Goal: Use online tool/utility: Utilize a website feature to perform a specific function

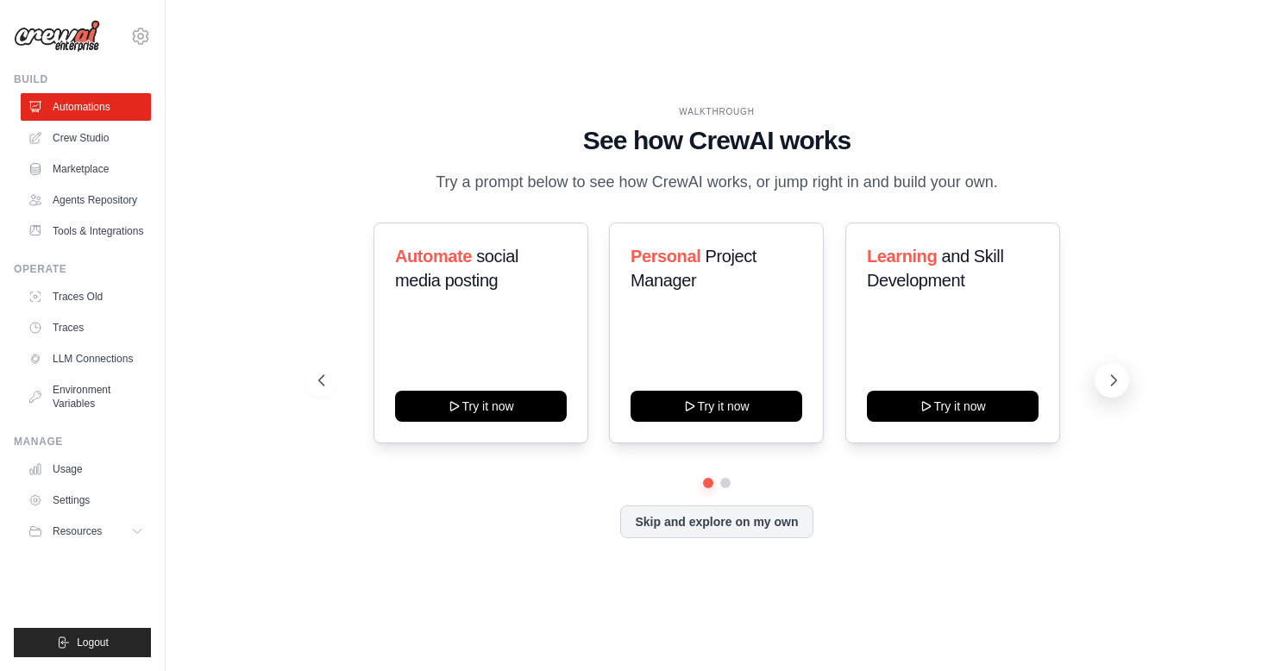
click at [1109, 386] on icon at bounding box center [1113, 380] width 17 height 17
click at [319, 379] on button at bounding box center [322, 380] width 35 height 35
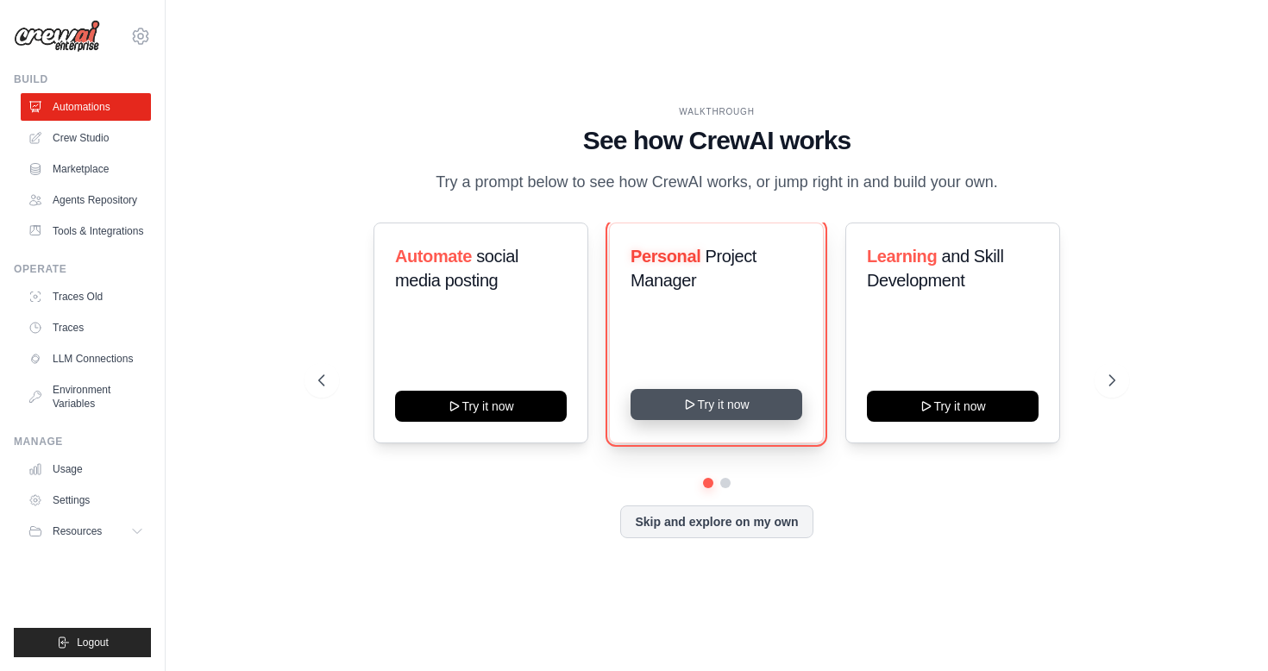
click at [704, 420] on button "Try it now" at bounding box center [717, 404] width 172 height 31
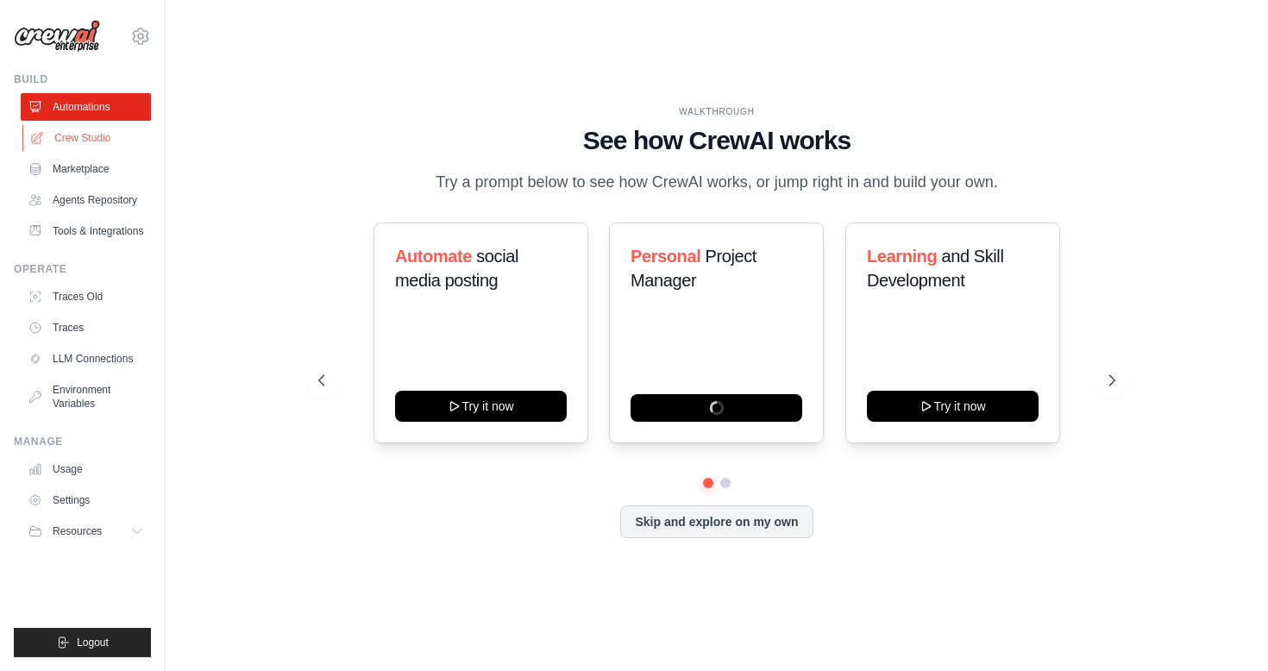
click at [58, 131] on link "Crew Studio" at bounding box center [87, 138] width 130 height 28
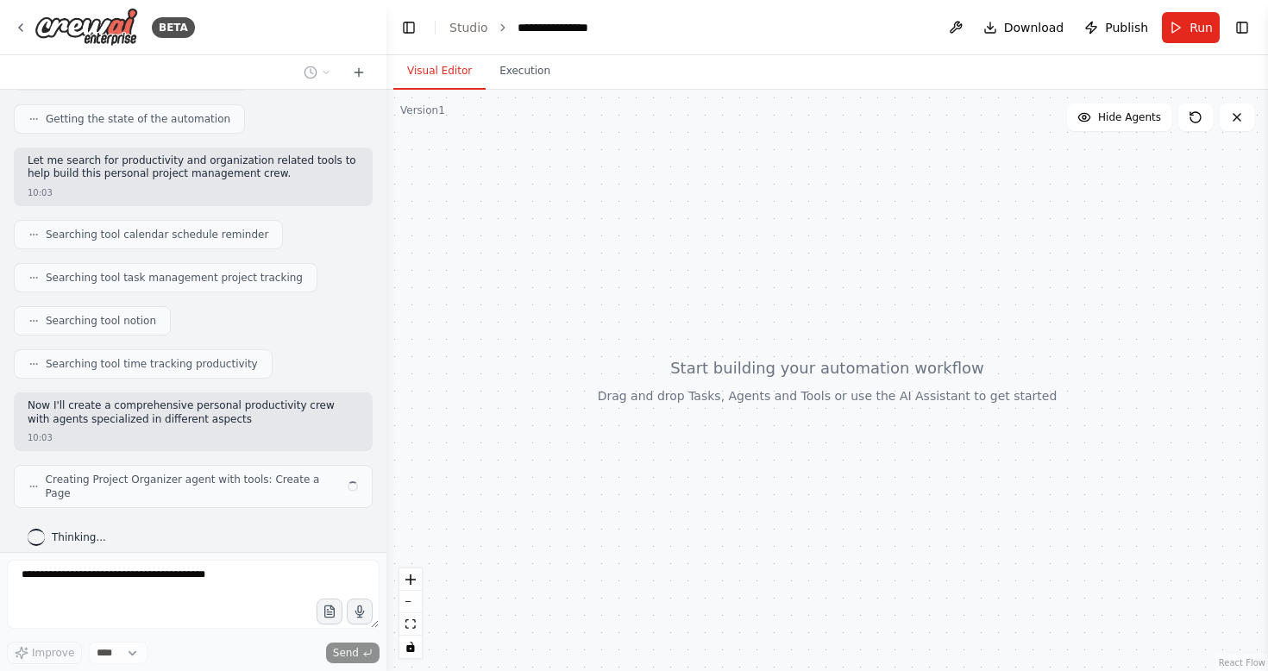
scroll to position [286, 0]
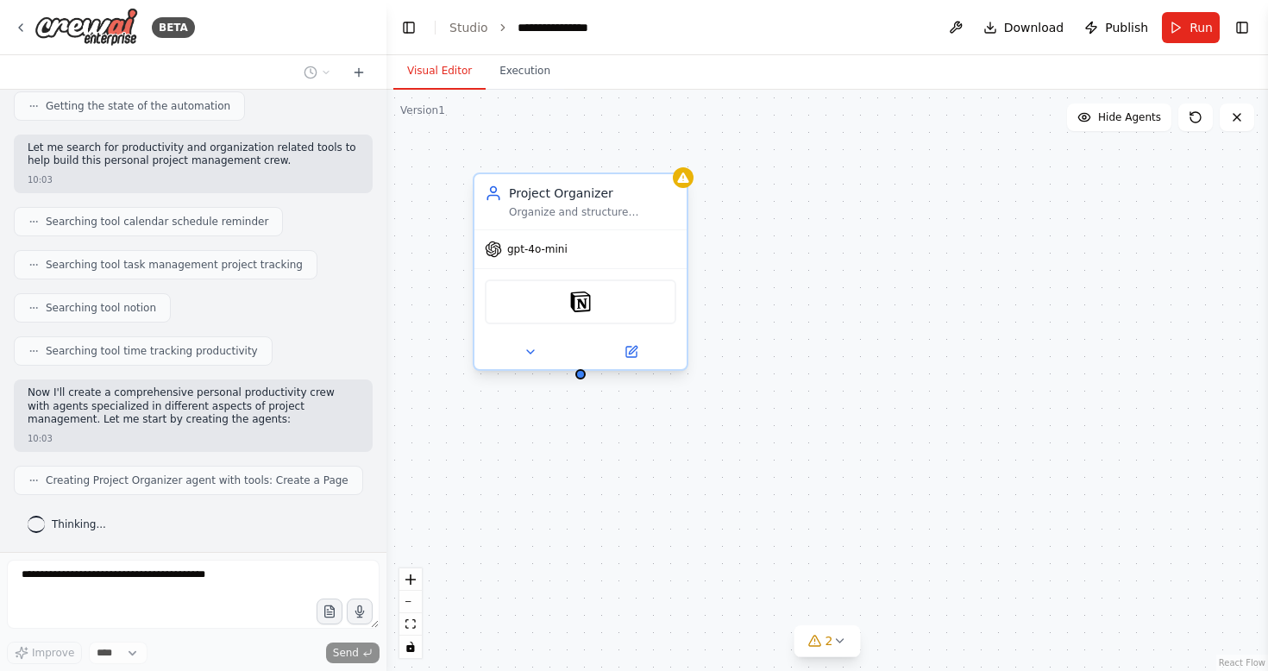
click at [623, 236] on div "gpt-4o-mini" at bounding box center [581, 249] width 212 height 38
click at [636, 363] on div at bounding box center [581, 352] width 212 height 35
click at [635, 349] on icon at bounding box center [633, 350] width 8 height 8
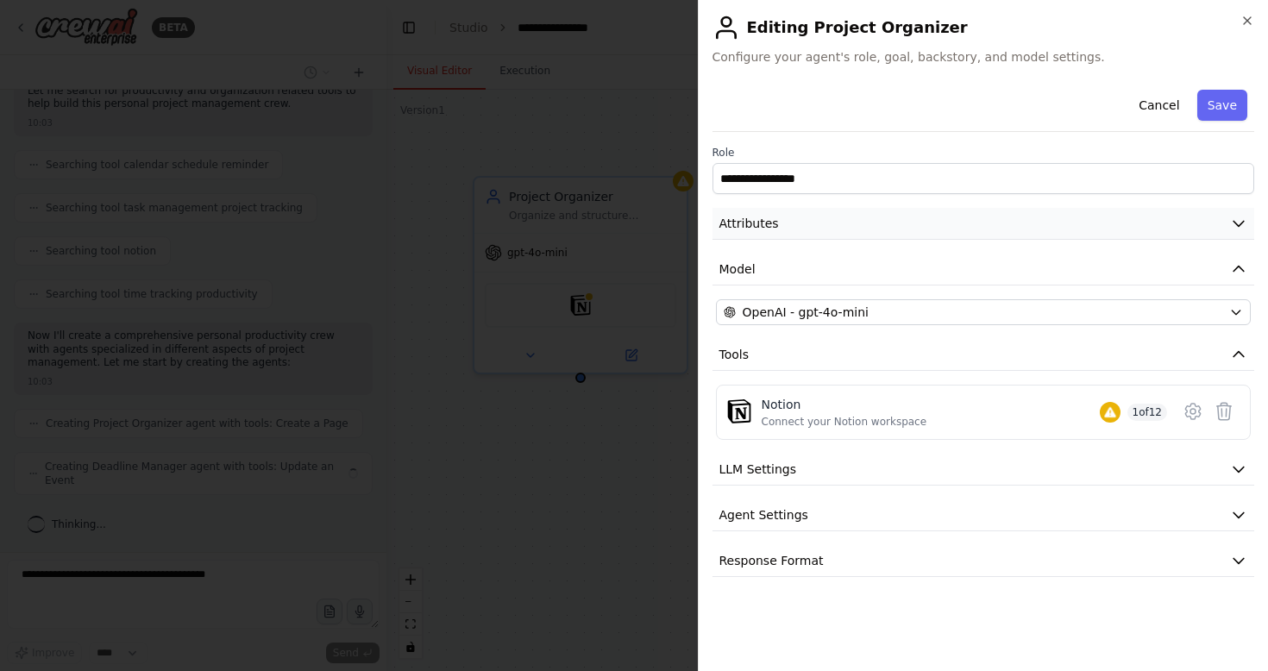
scroll to position [329, 0]
click at [883, 227] on button "Attributes" at bounding box center [984, 224] width 543 height 32
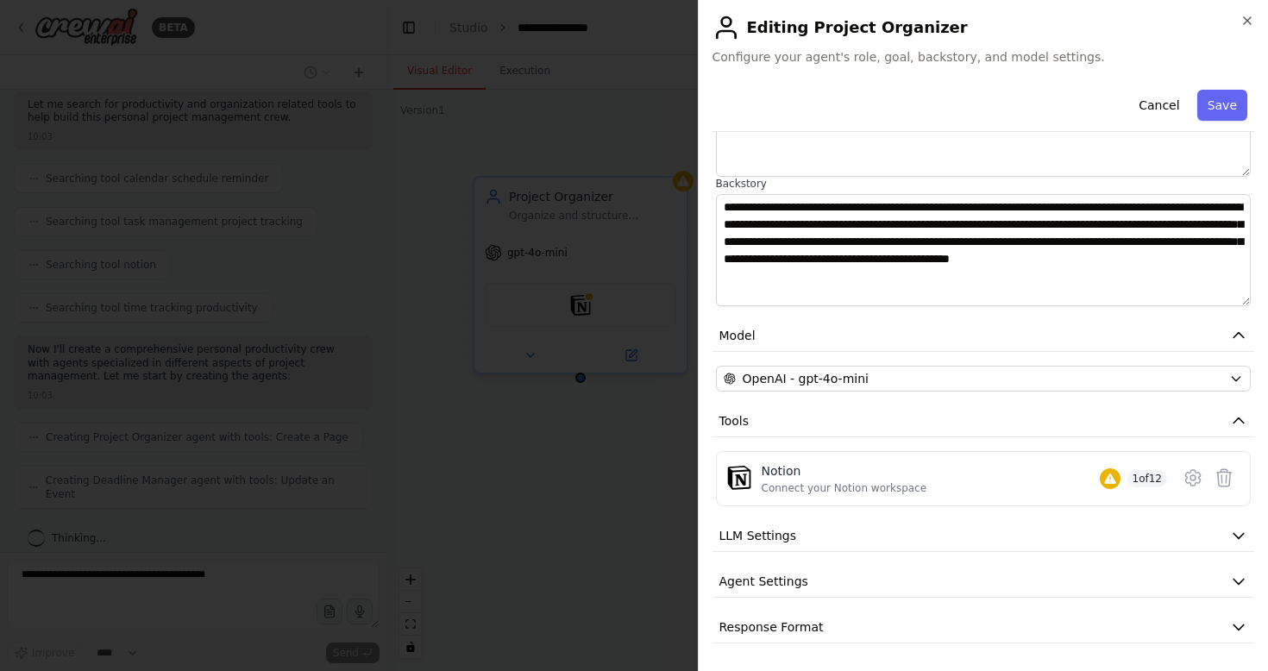
scroll to position [372, 0]
click at [1248, 19] on icon "button" at bounding box center [1247, 20] width 7 height 7
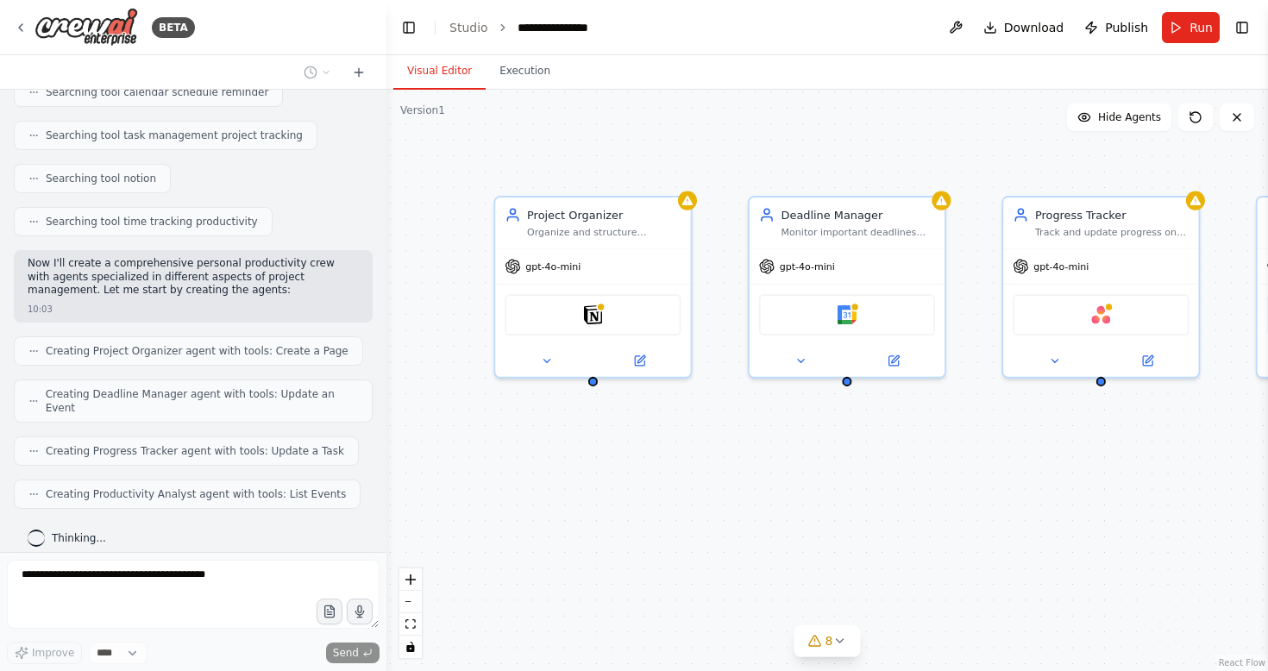
scroll to position [518, 0]
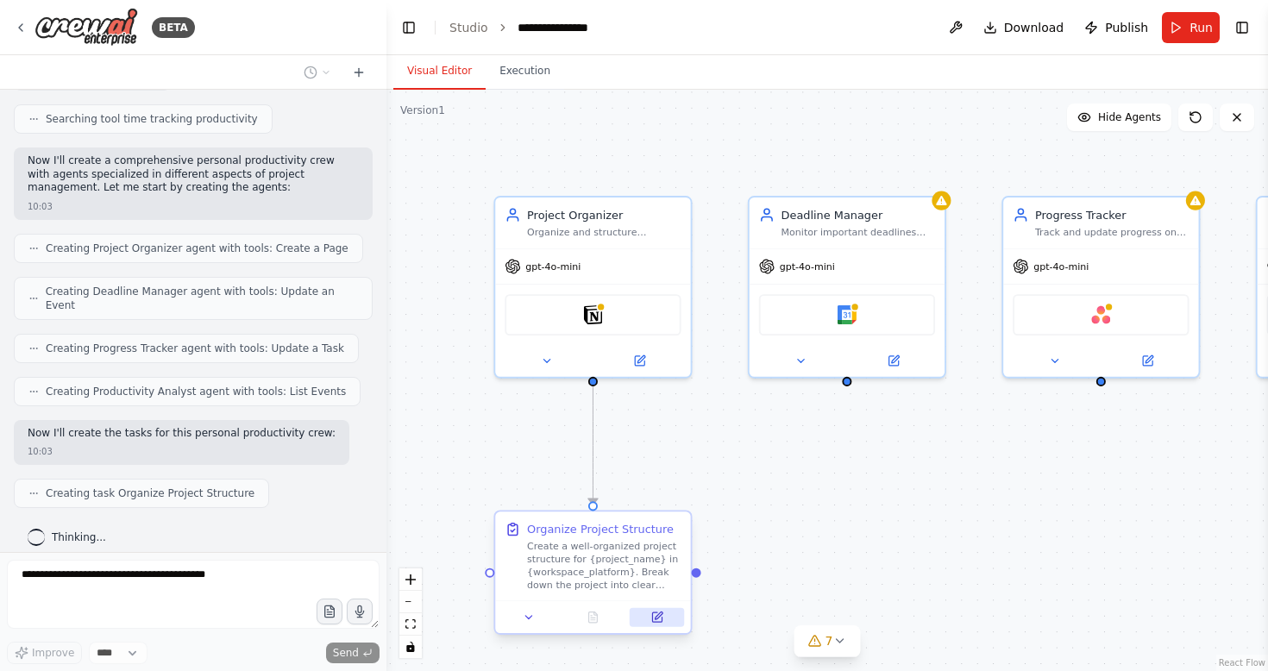
click at [647, 614] on button at bounding box center [657, 617] width 54 height 19
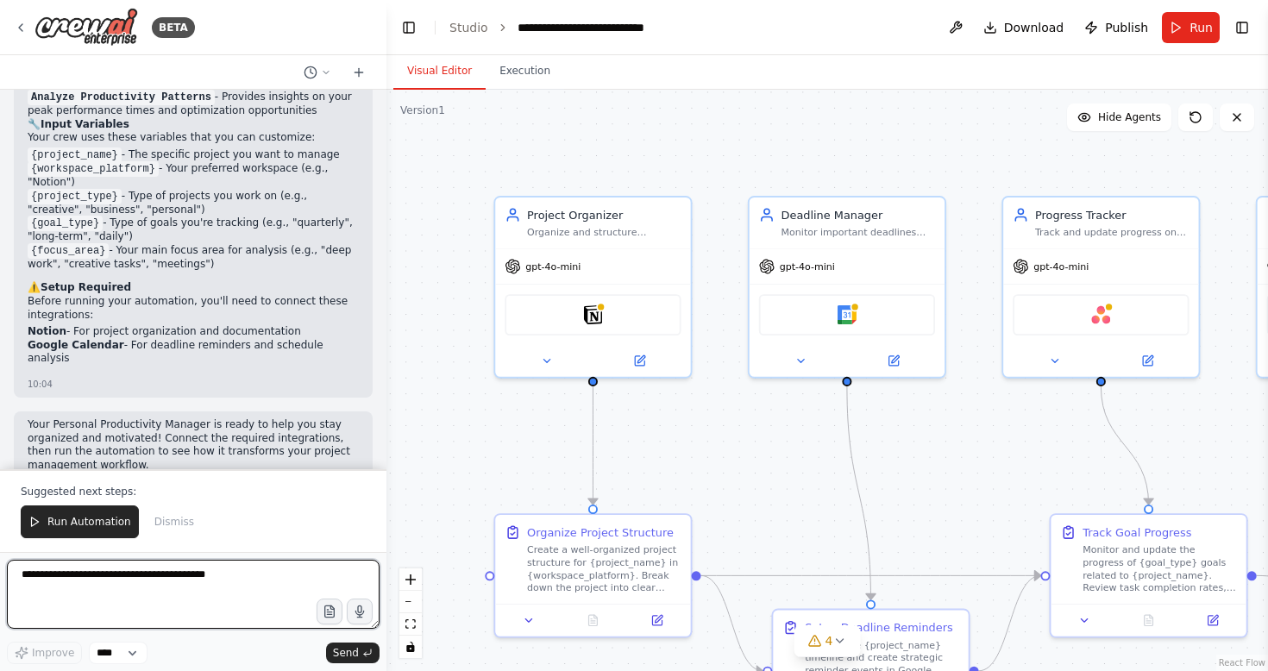
scroll to position [1536, 0]
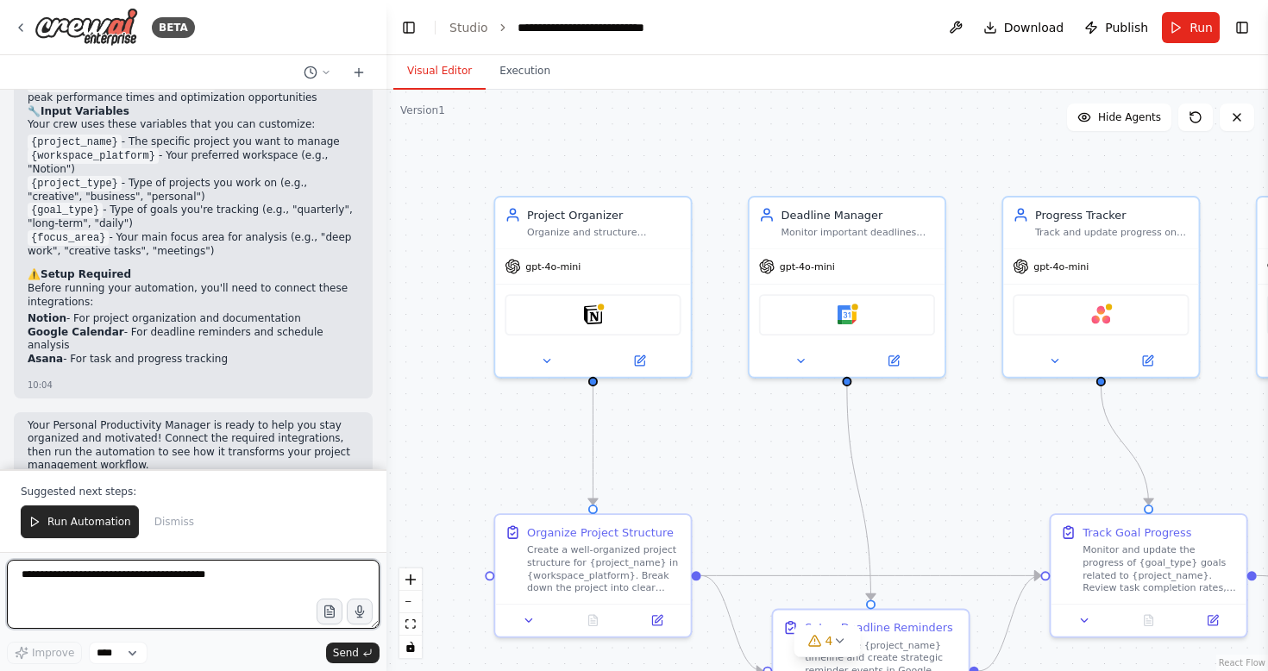
click at [154, 612] on textarea at bounding box center [193, 594] width 373 height 69
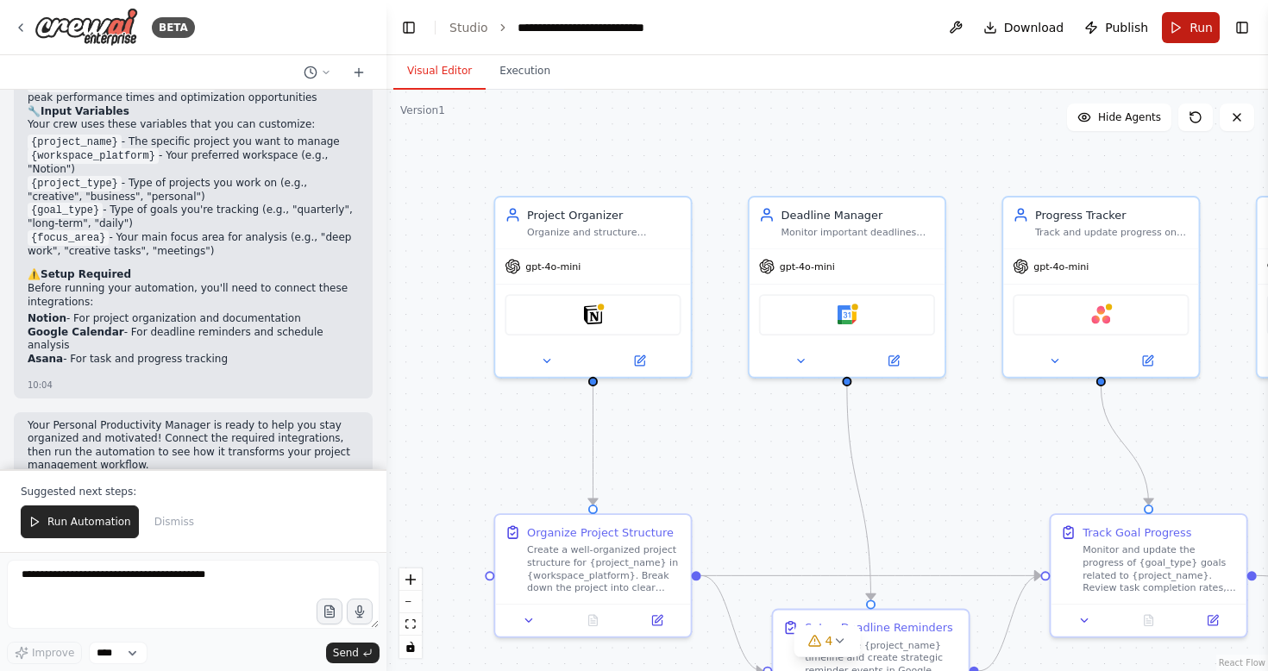
click at [1193, 39] on button "Run" at bounding box center [1191, 27] width 58 height 31
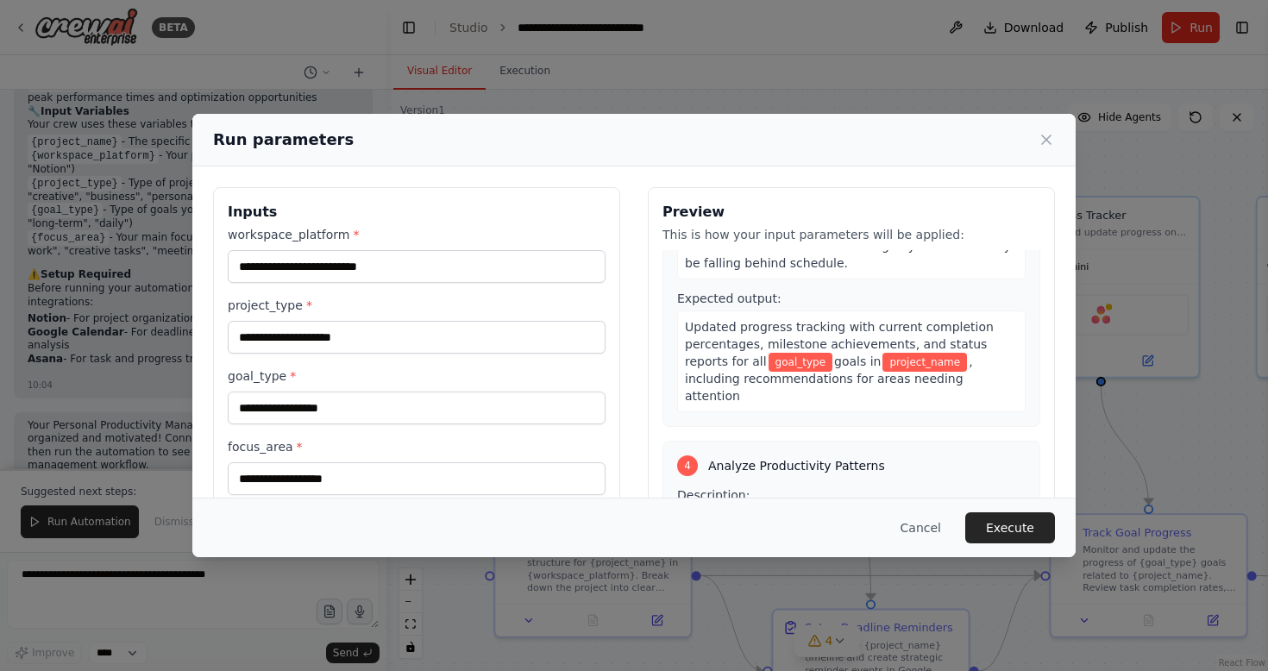
scroll to position [1025, 0]
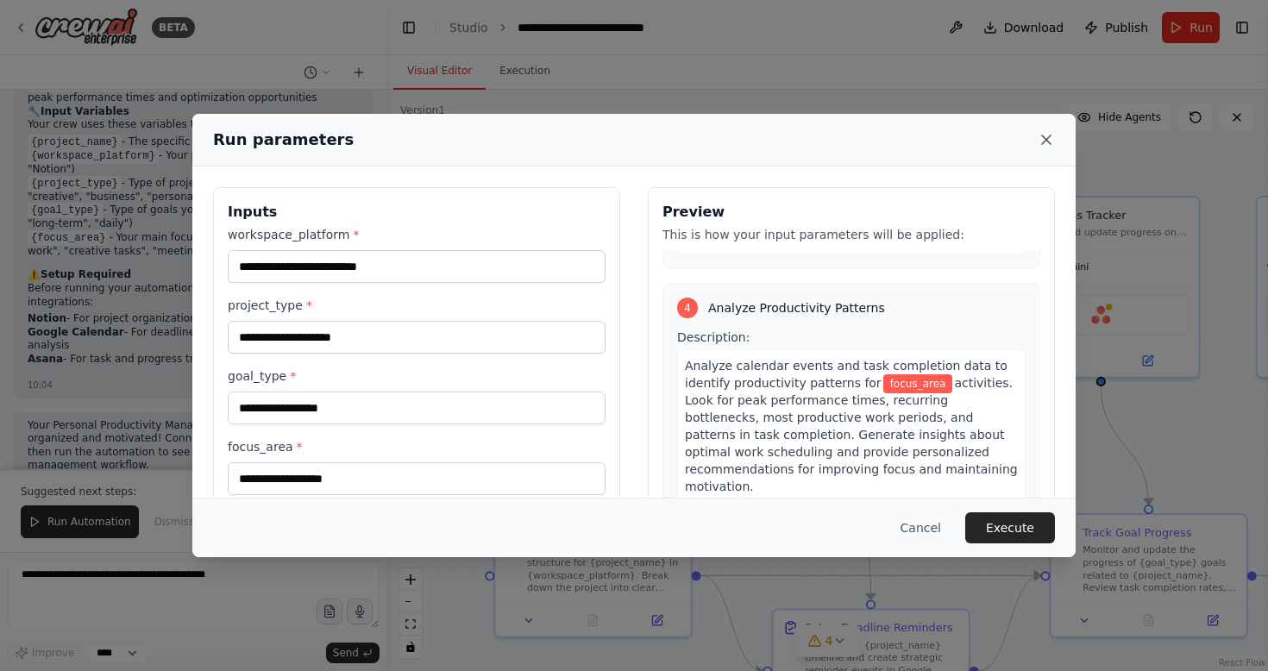
click at [1047, 138] on icon at bounding box center [1046, 139] width 9 height 9
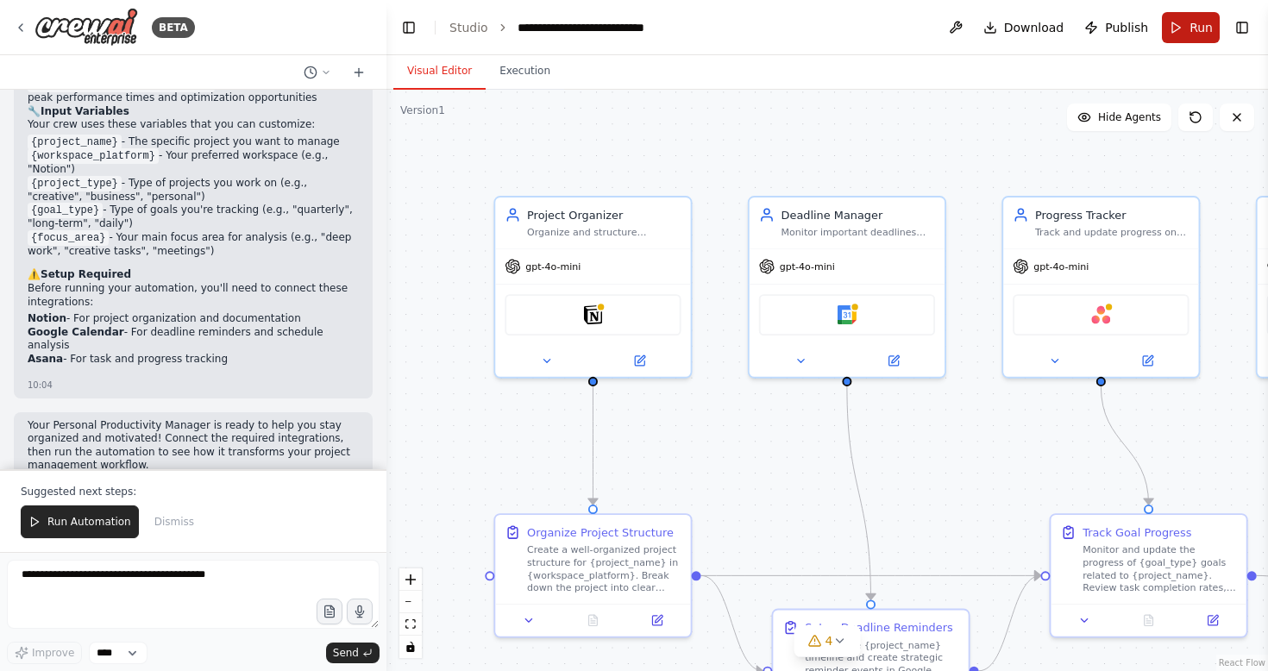
click at [1185, 15] on button "Run" at bounding box center [1191, 27] width 58 height 31
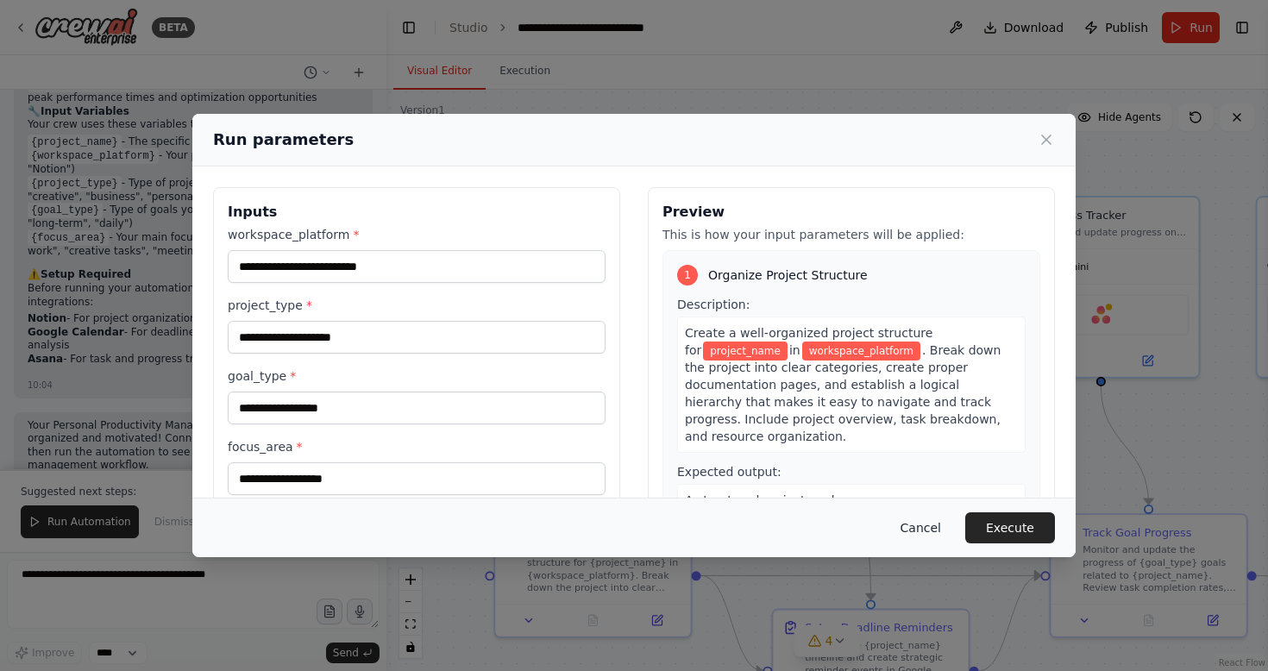
click at [908, 518] on button "Cancel" at bounding box center [921, 527] width 68 height 31
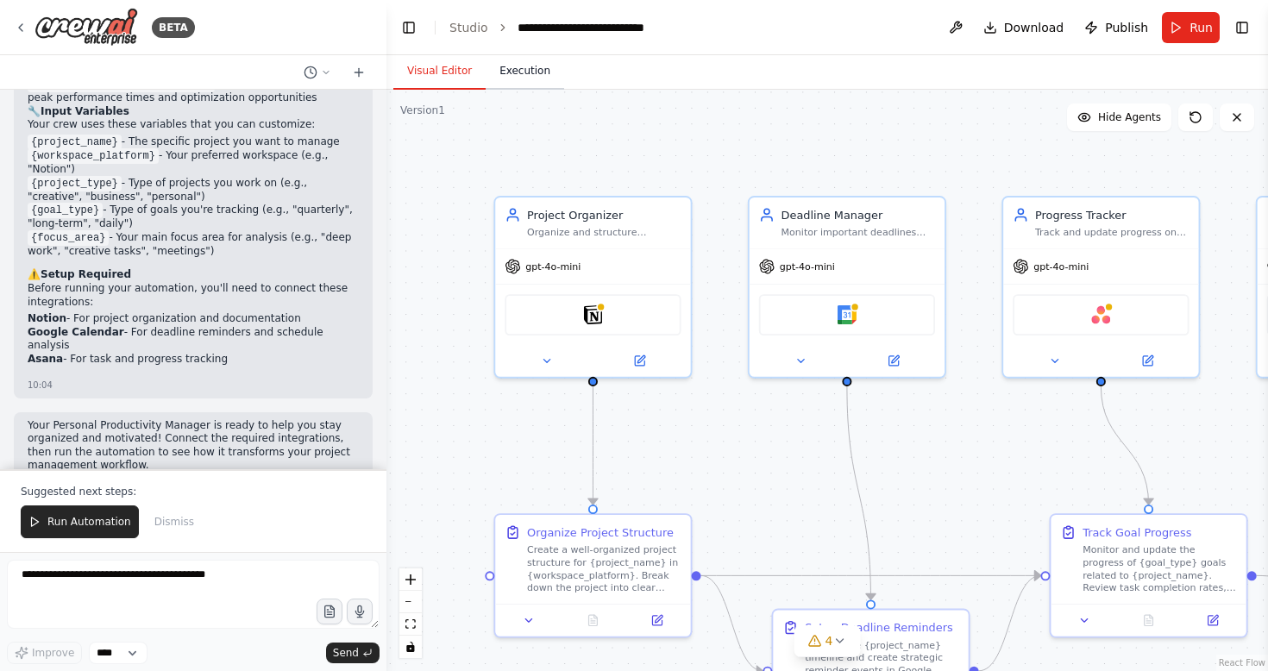
click at [527, 72] on button "Execution" at bounding box center [525, 71] width 79 height 36
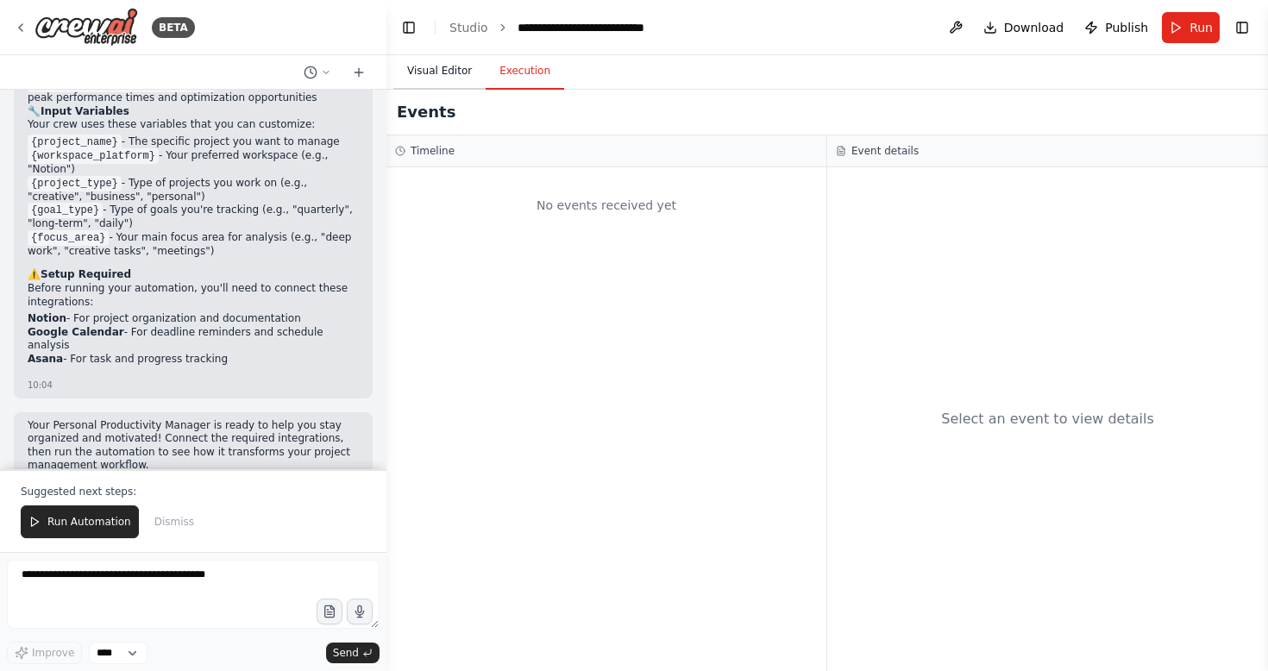
click at [443, 66] on button "Visual Editor" at bounding box center [439, 71] width 92 height 36
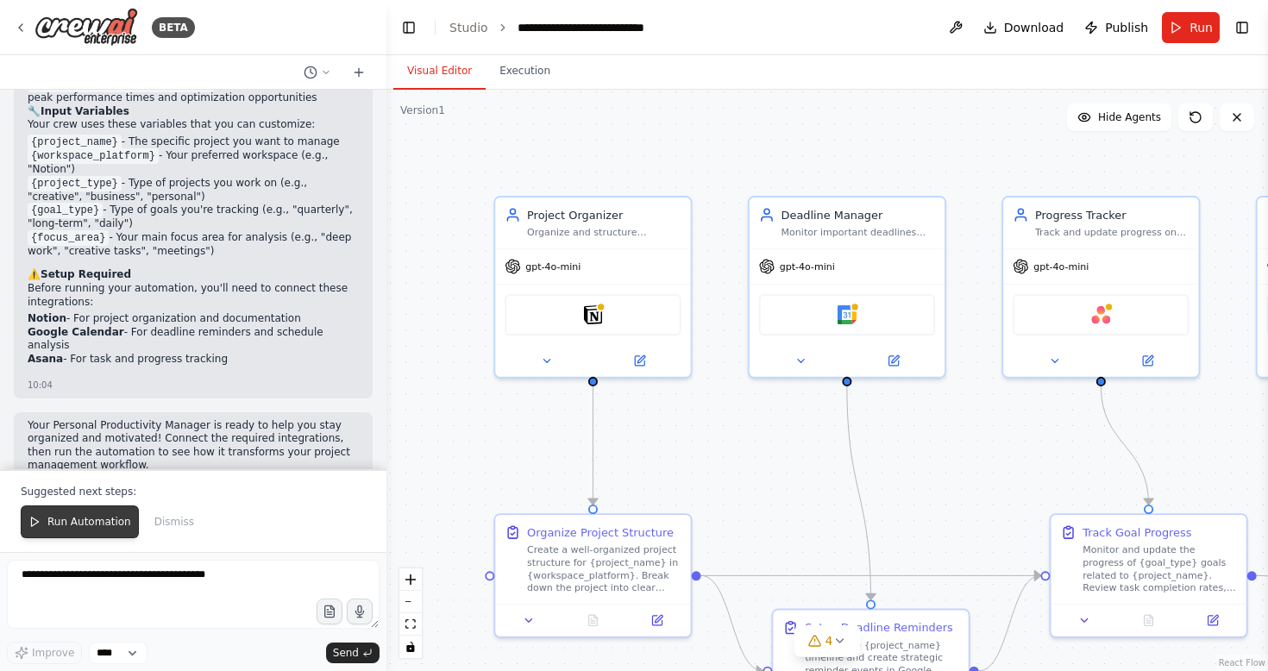
click at [72, 512] on button "Run Automation" at bounding box center [80, 522] width 118 height 33
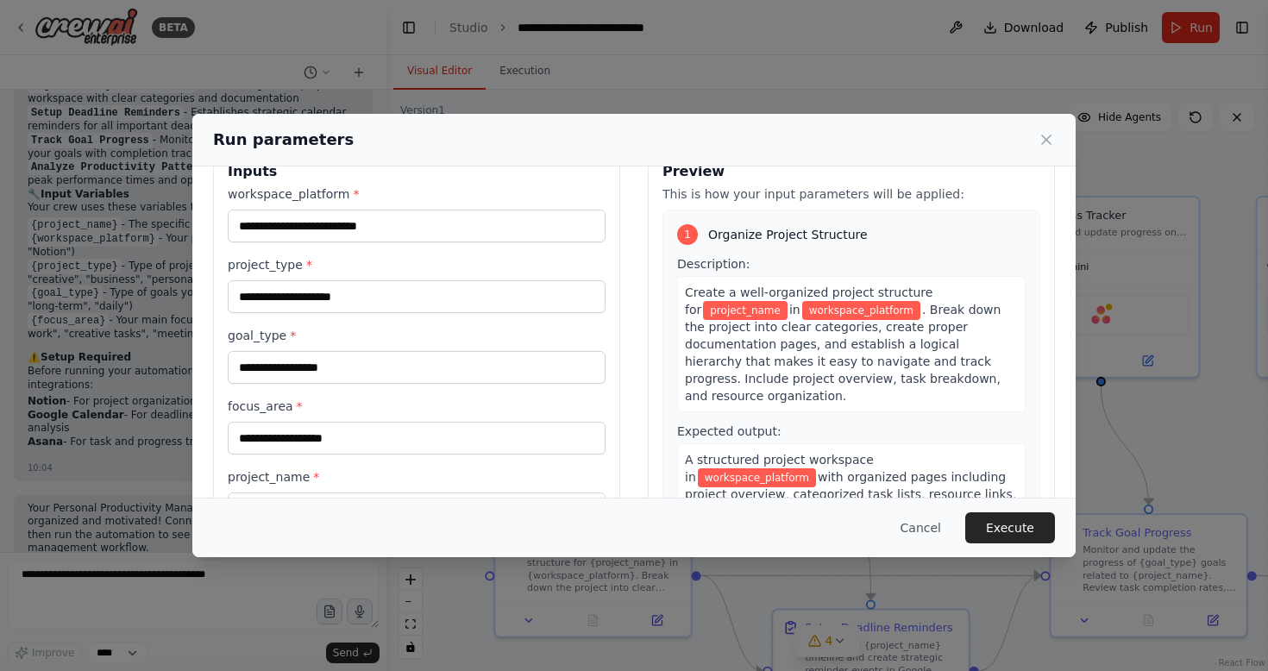
scroll to position [0, 0]
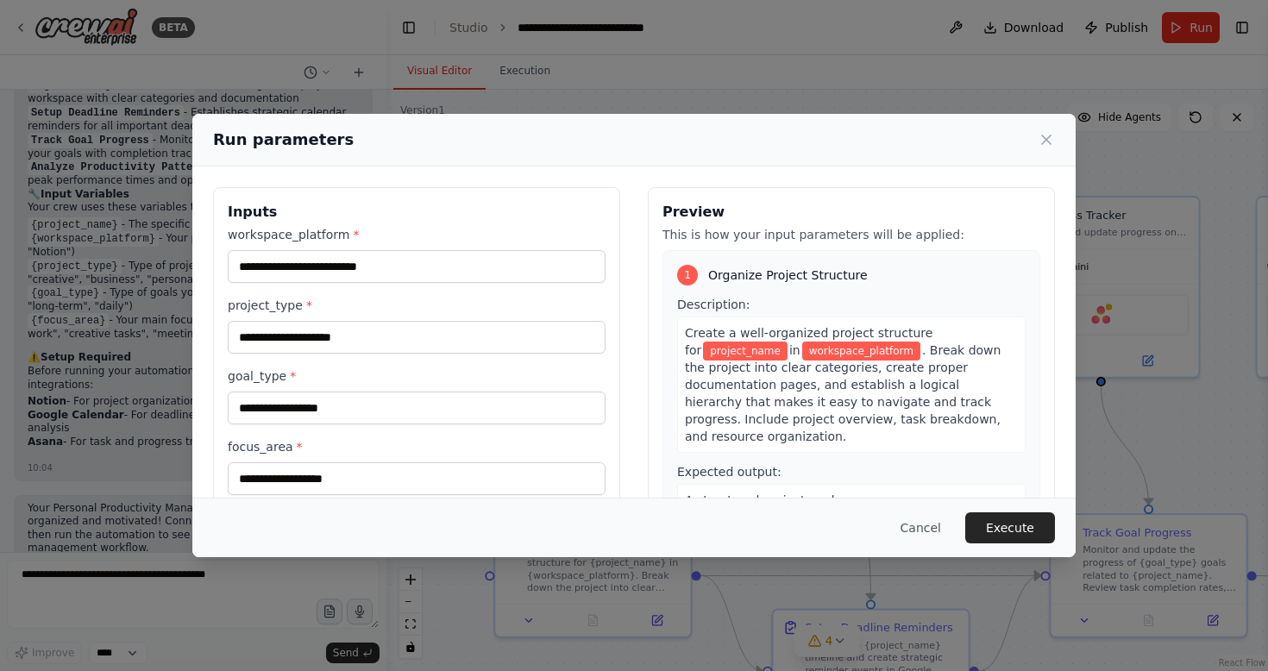
click at [1055, 136] on div "Run parameters" at bounding box center [633, 140] width 883 height 53
click at [1051, 132] on icon at bounding box center [1046, 139] width 17 height 17
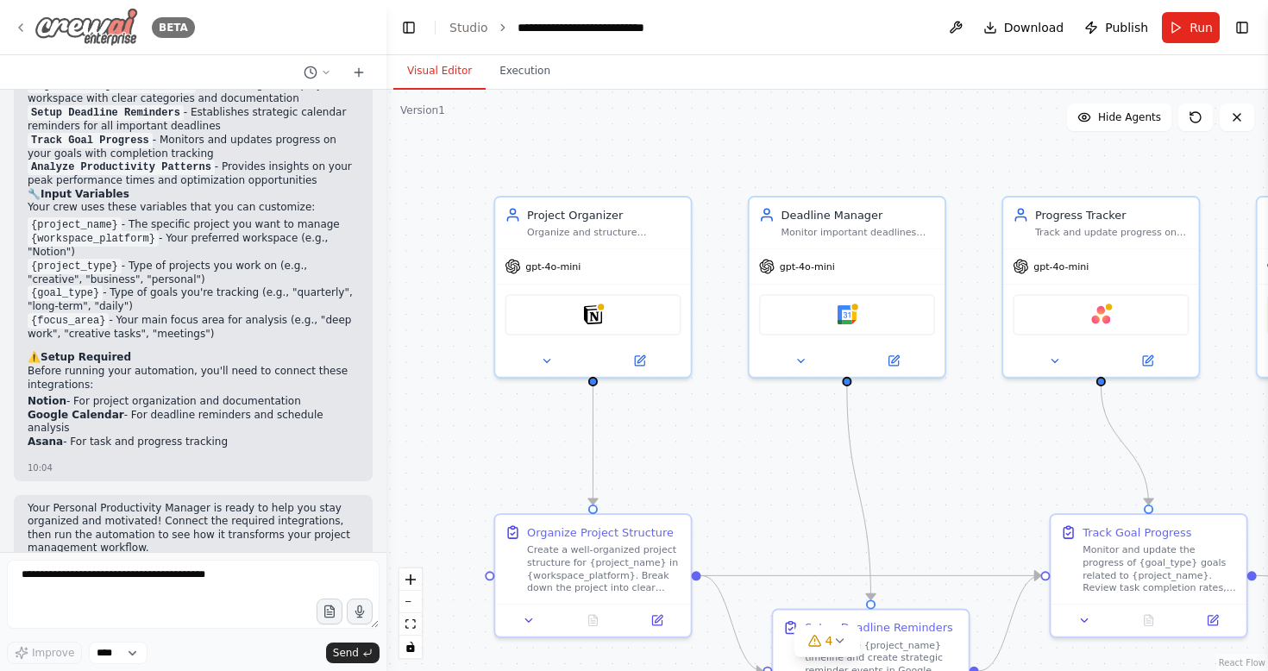
click at [25, 34] on div "BETA" at bounding box center [104, 27] width 181 height 39
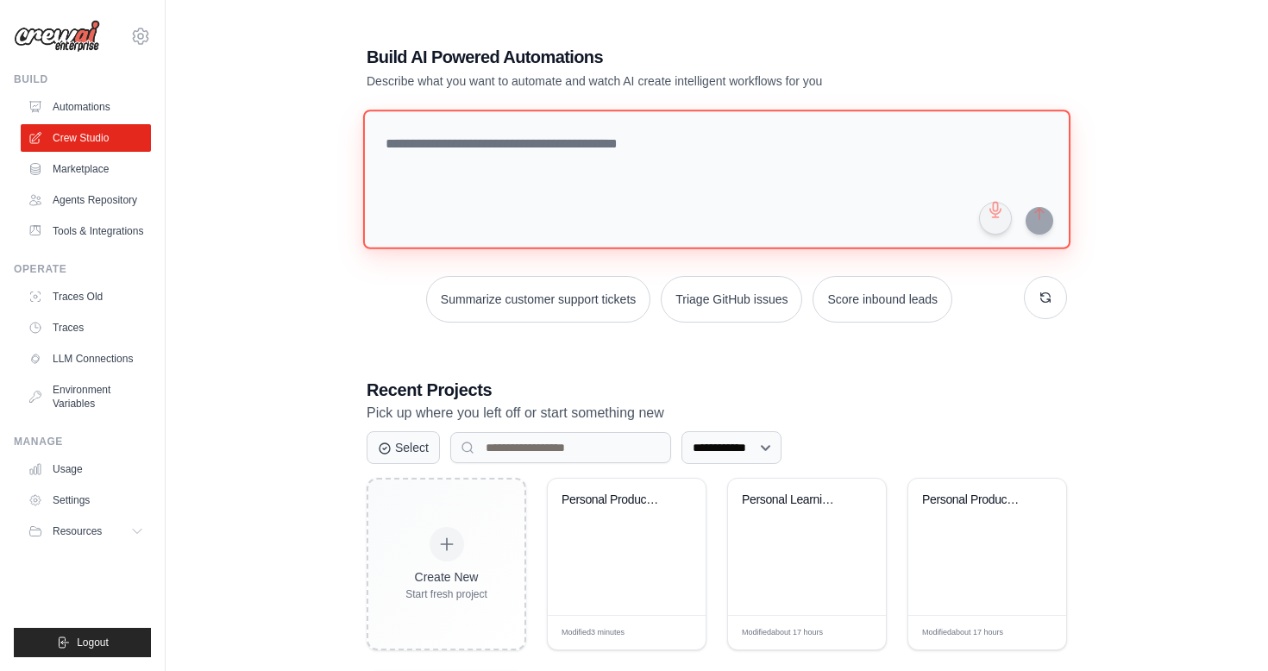
click at [560, 191] on textarea at bounding box center [716, 180] width 707 height 140
click at [664, 196] on textarea at bounding box center [716, 180] width 707 height 140
click at [537, 170] on textarea at bounding box center [716, 180] width 707 height 140
paste textarea "**********"
click at [492, 150] on textarea "**********" at bounding box center [716, 180] width 707 height 140
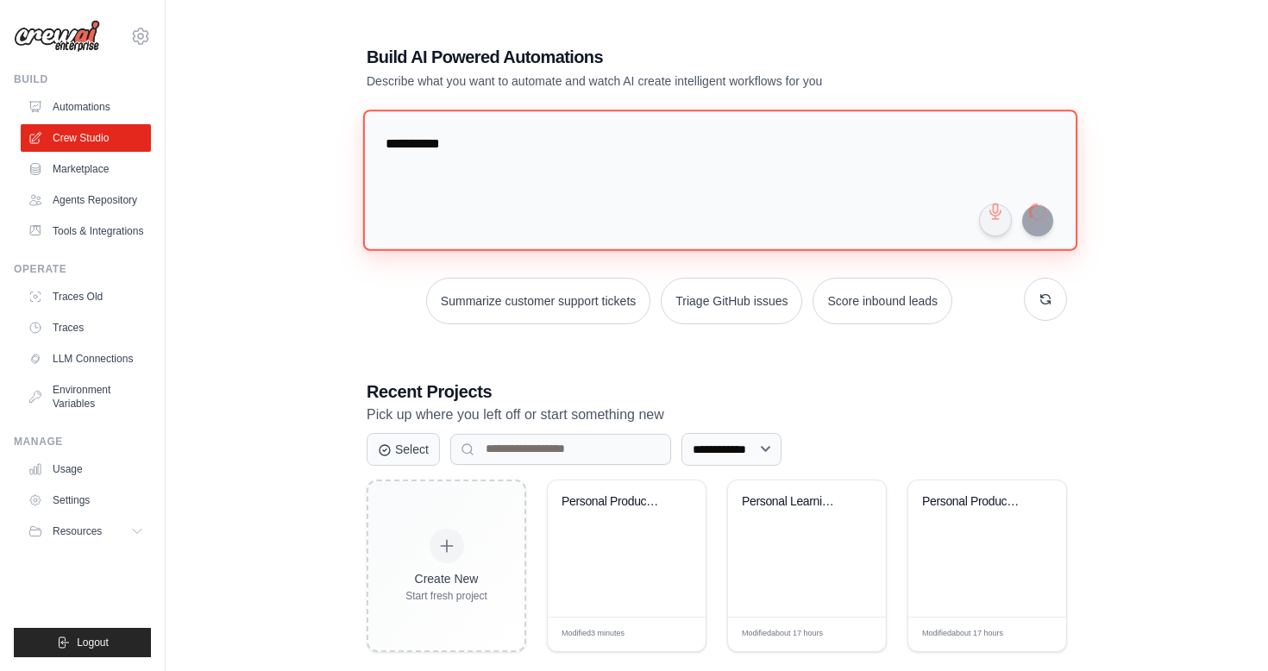
click at [426, 145] on textarea "**********" at bounding box center [720, 180] width 714 height 141
click at [555, 135] on textarea "**********" at bounding box center [720, 180] width 714 height 141
type textarea "**********"
click at [734, 128] on textarea "**********" at bounding box center [720, 180] width 714 height 141
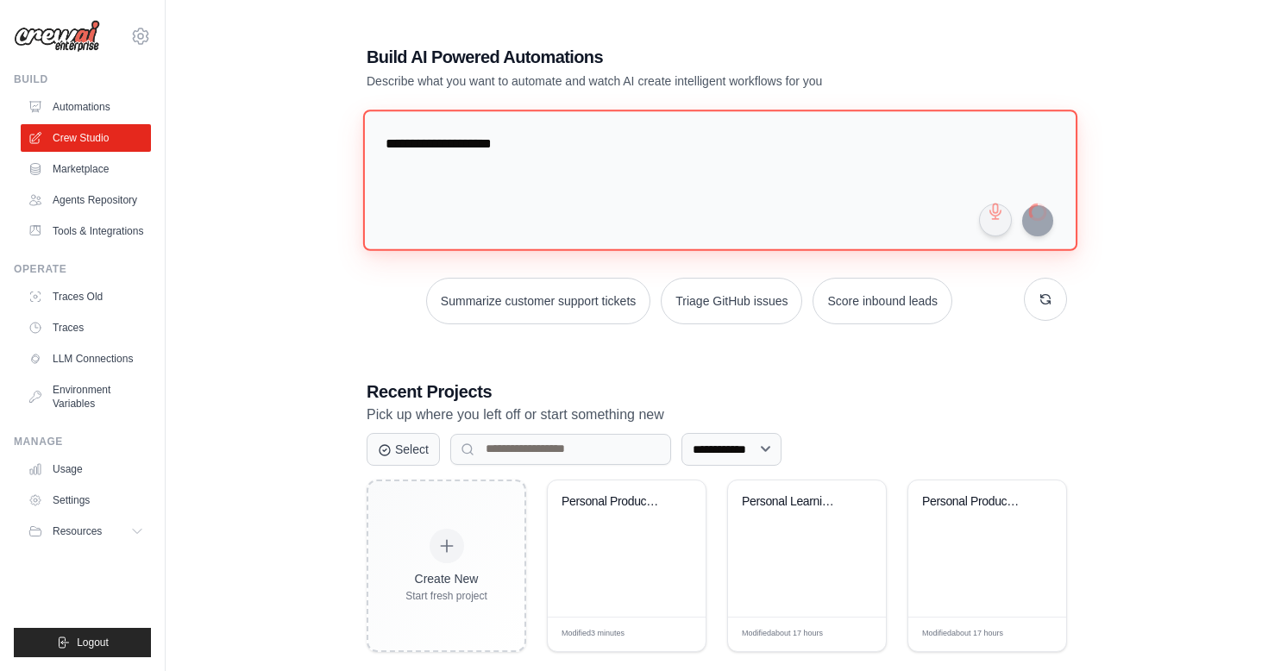
click at [734, 128] on textarea "**********" at bounding box center [720, 180] width 714 height 141
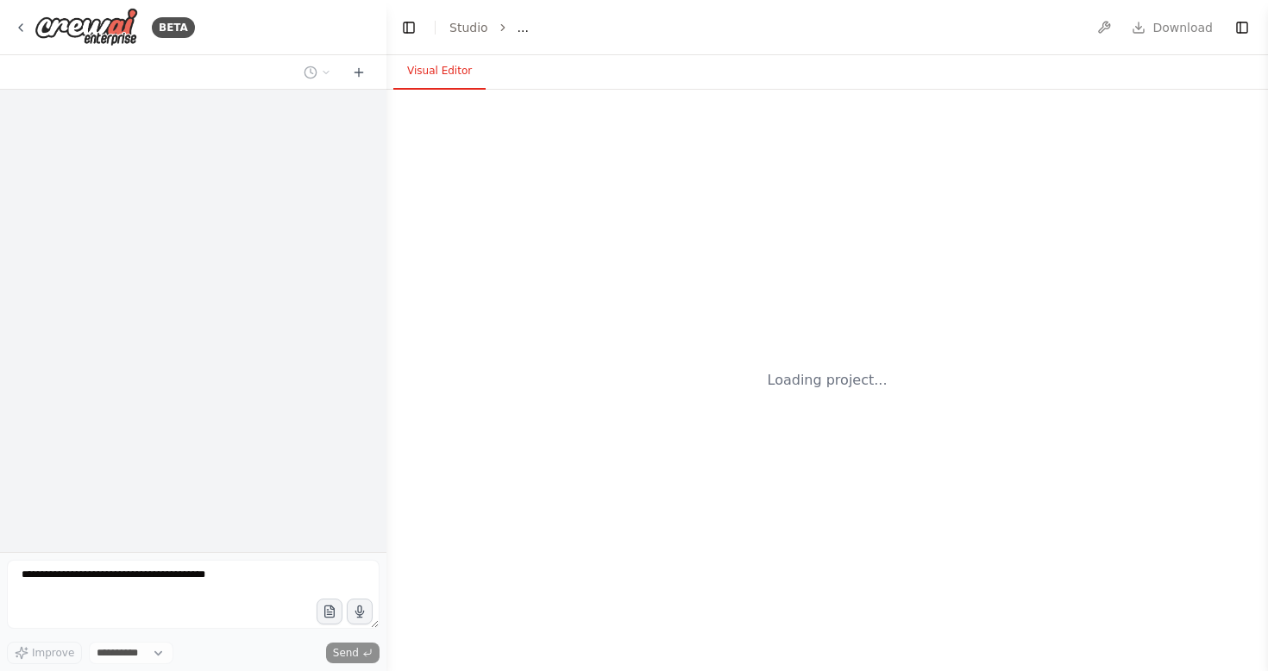
select select "****"
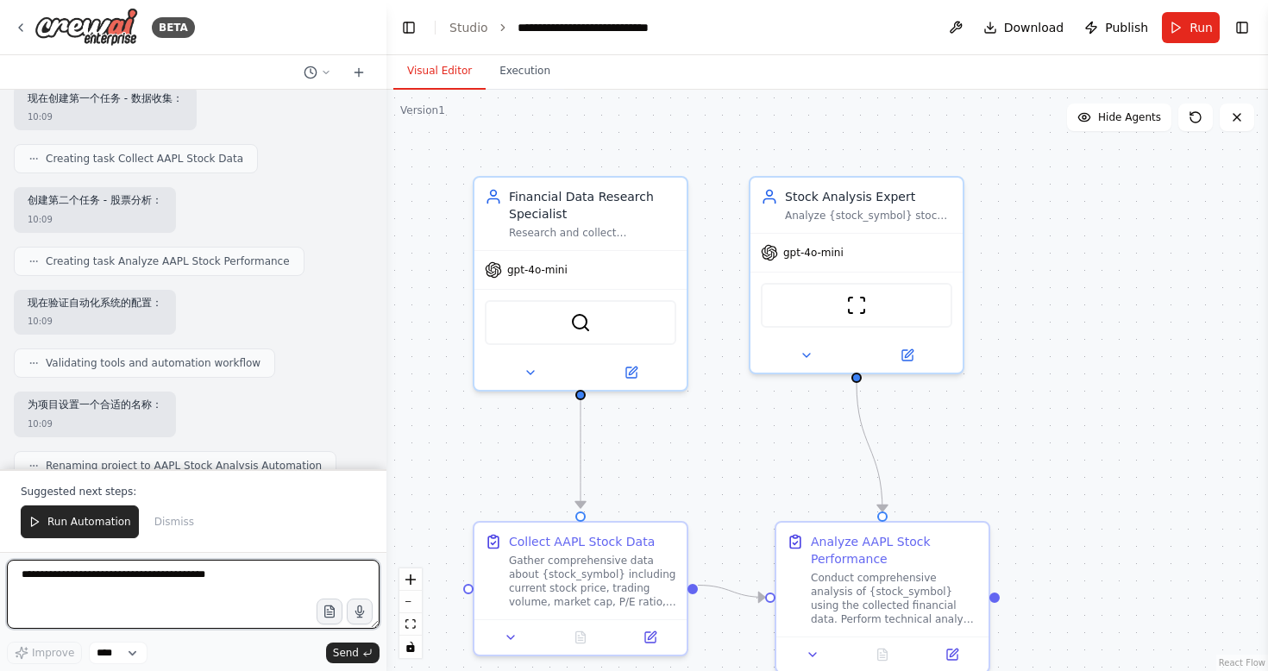
scroll to position [830, 0]
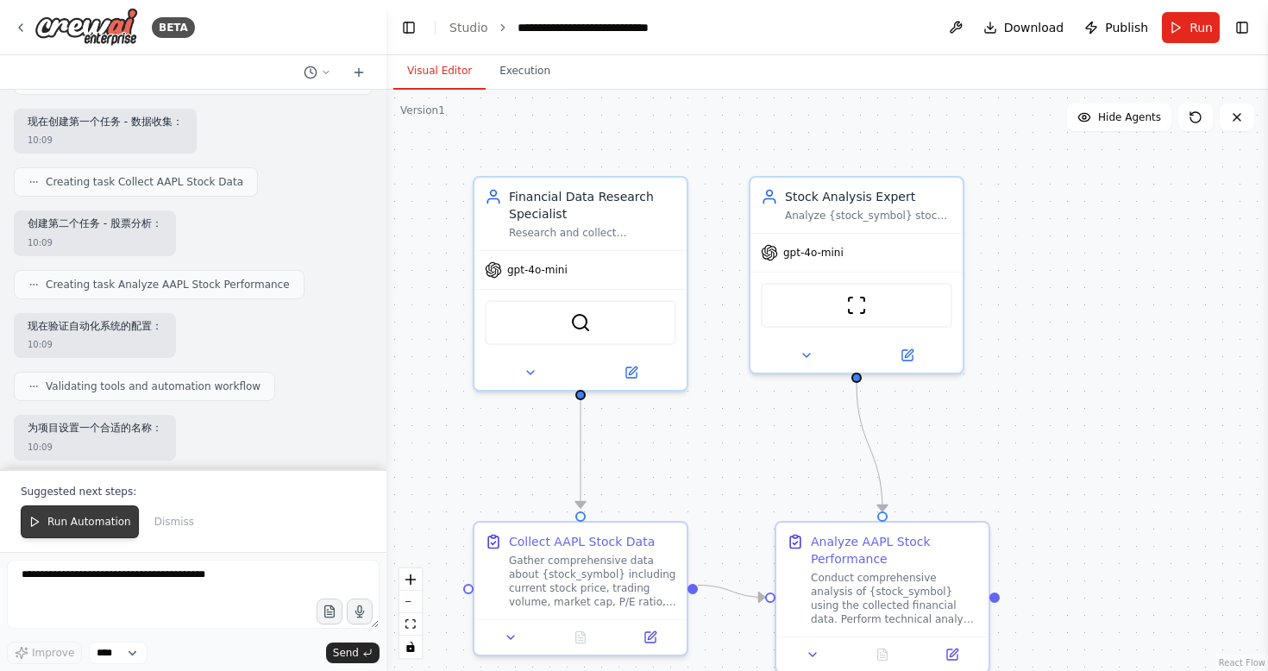
click at [98, 532] on button "Run Automation" at bounding box center [80, 522] width 118 height 33
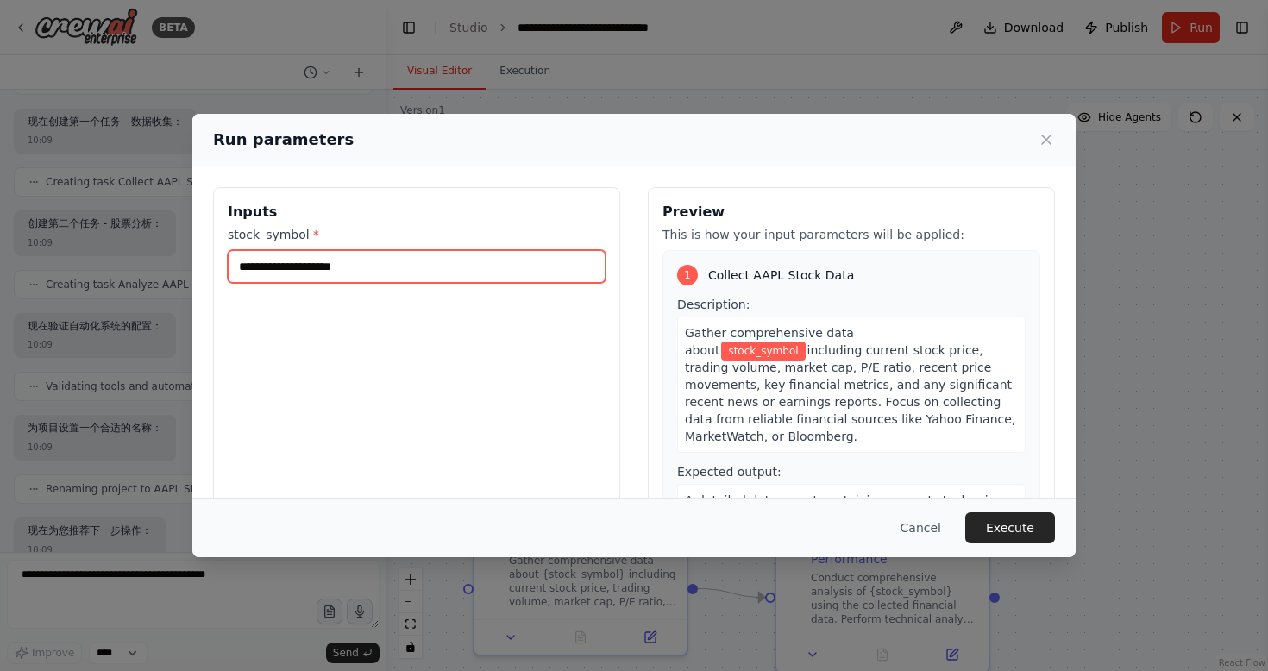
click at [284, 254] on input "stock_symbol *" at bounding box center [417, 266] width 378 height 33
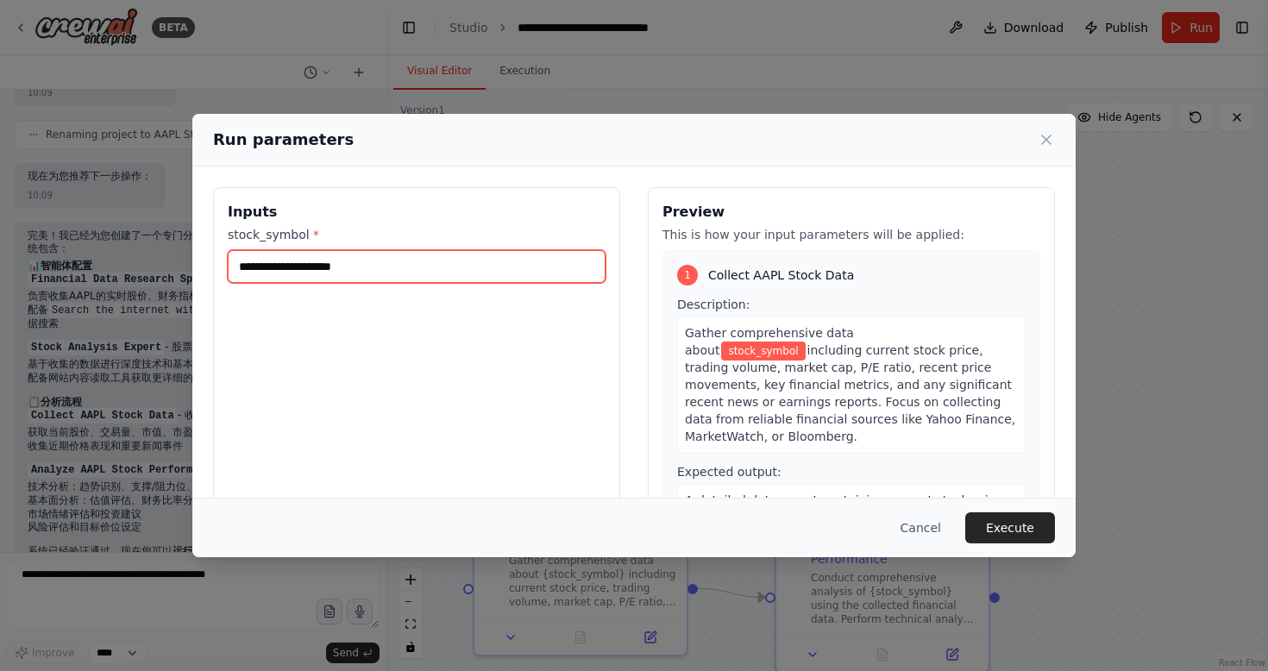
scroll to position [1256, 0]
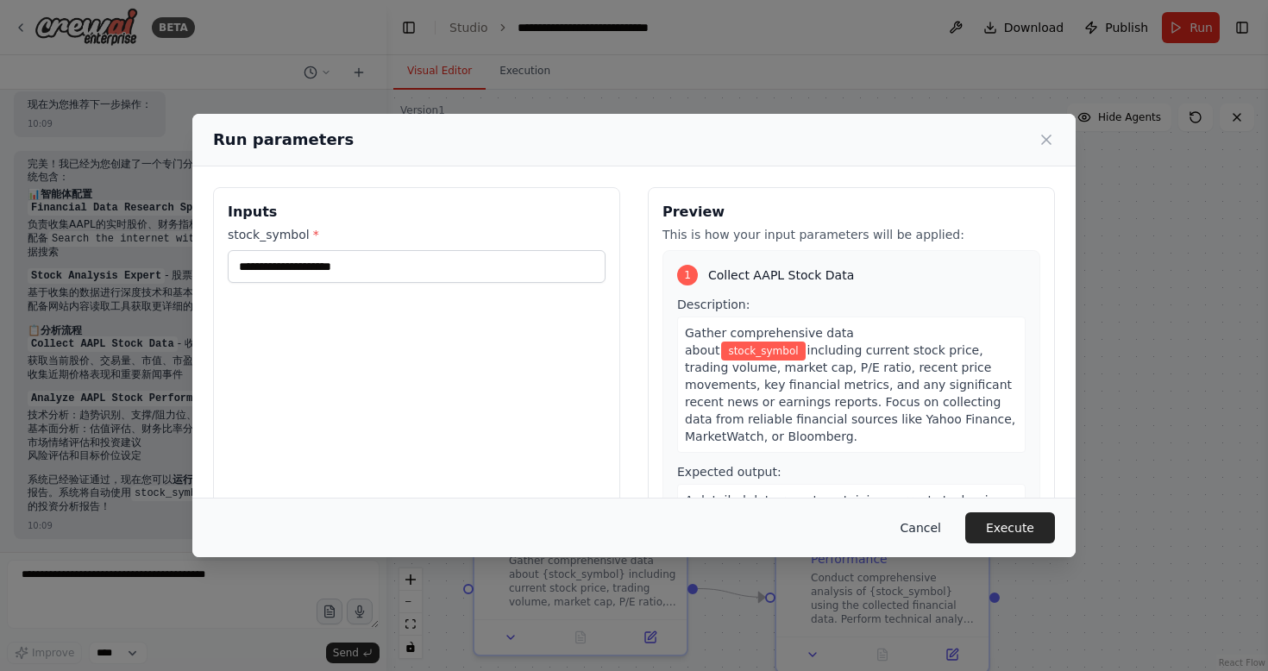
click at [918, 533] on button "Cancel" at bounding box center [921, 527] width 68 height 31
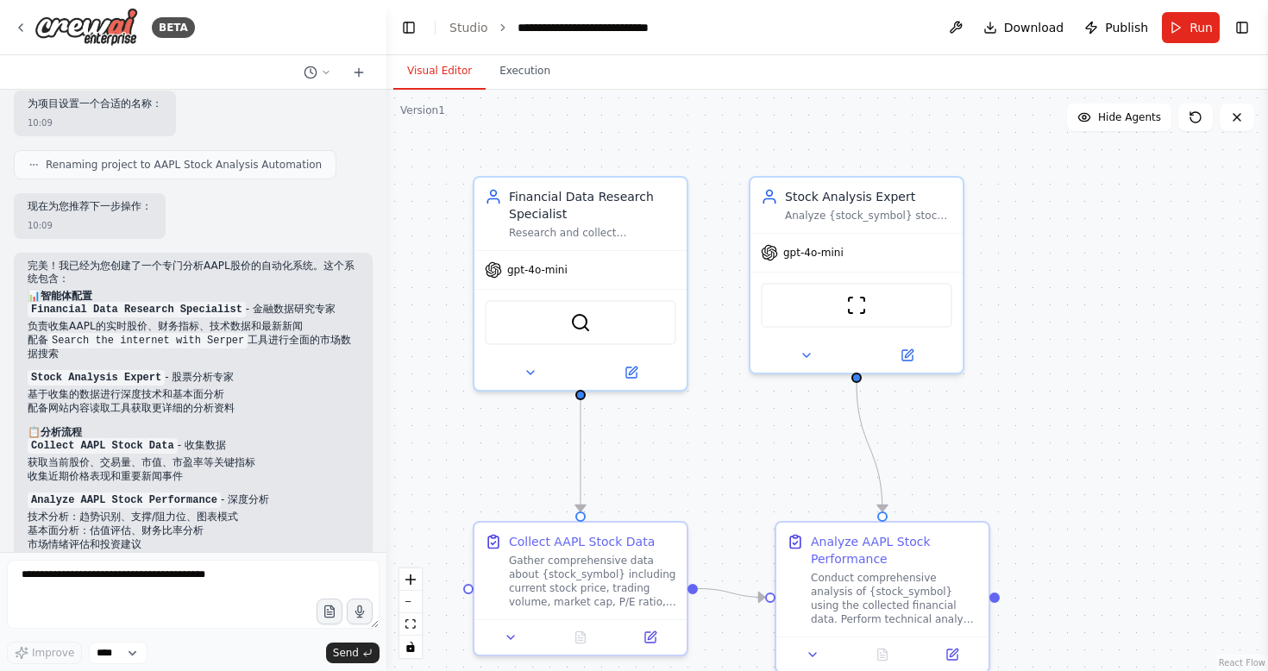
scroll to position [1215, 0]
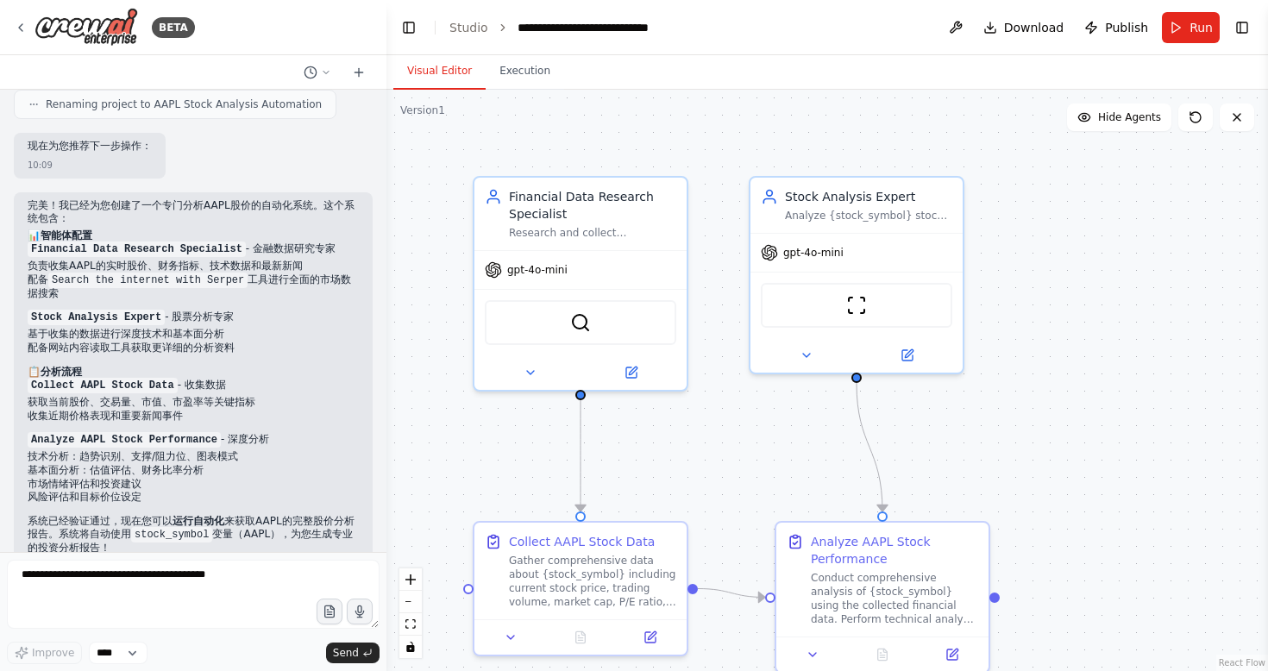
click at [93, 389] on code "Collect AAPL Stock Data" at bounding box center [103, 386] width 150 height 16
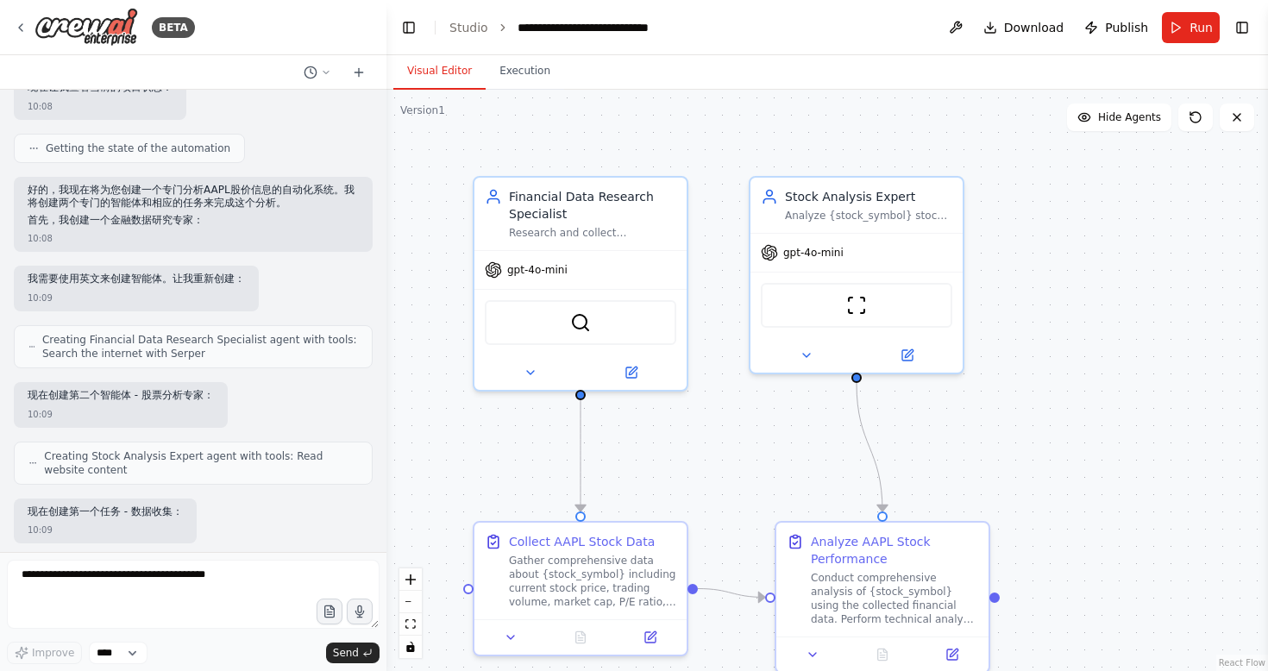
scroll to position [0, 0]
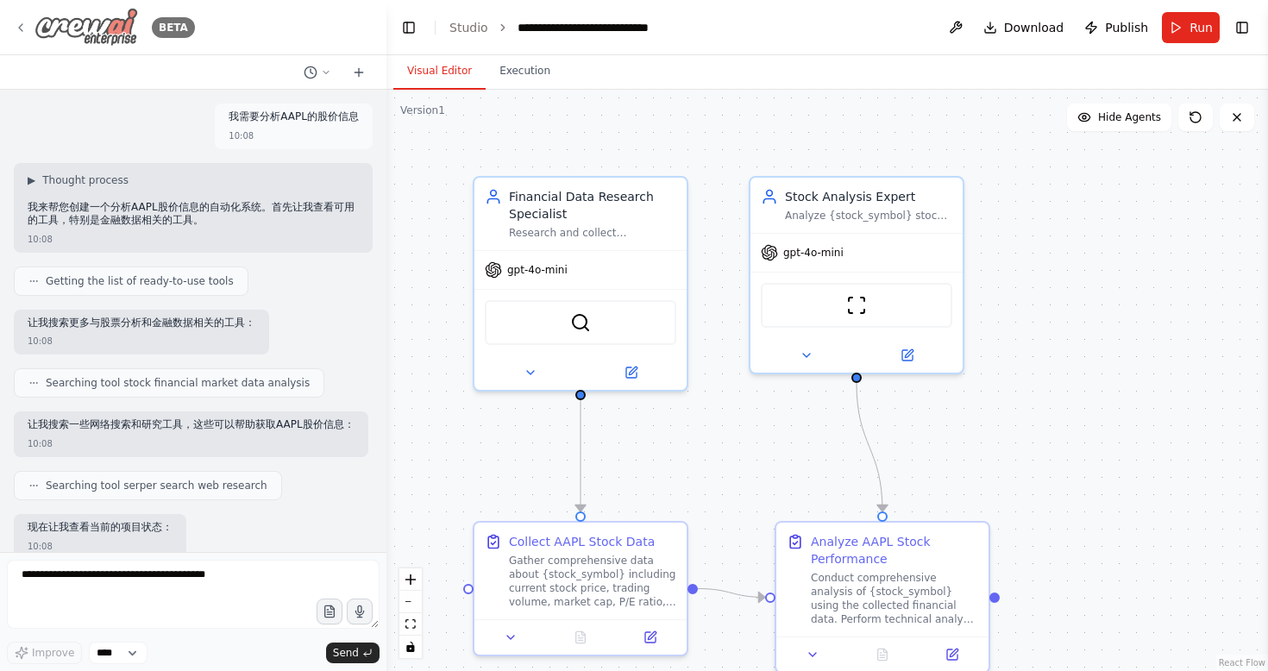
click at [19, 25] on icon at bounding box center [21, 28] width 14 height 14
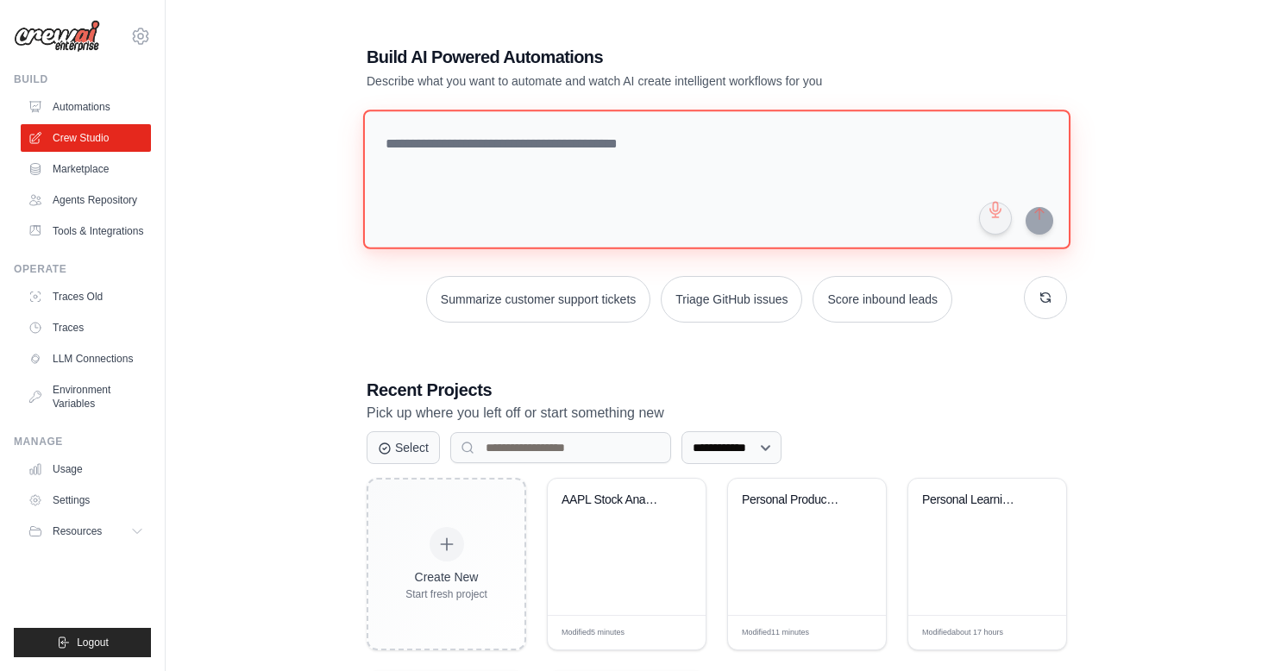
click at [688, 170] on textarea at bounding box center [716, 180] width 707 height 140
paste textarea "**********"
type textarea "**********"
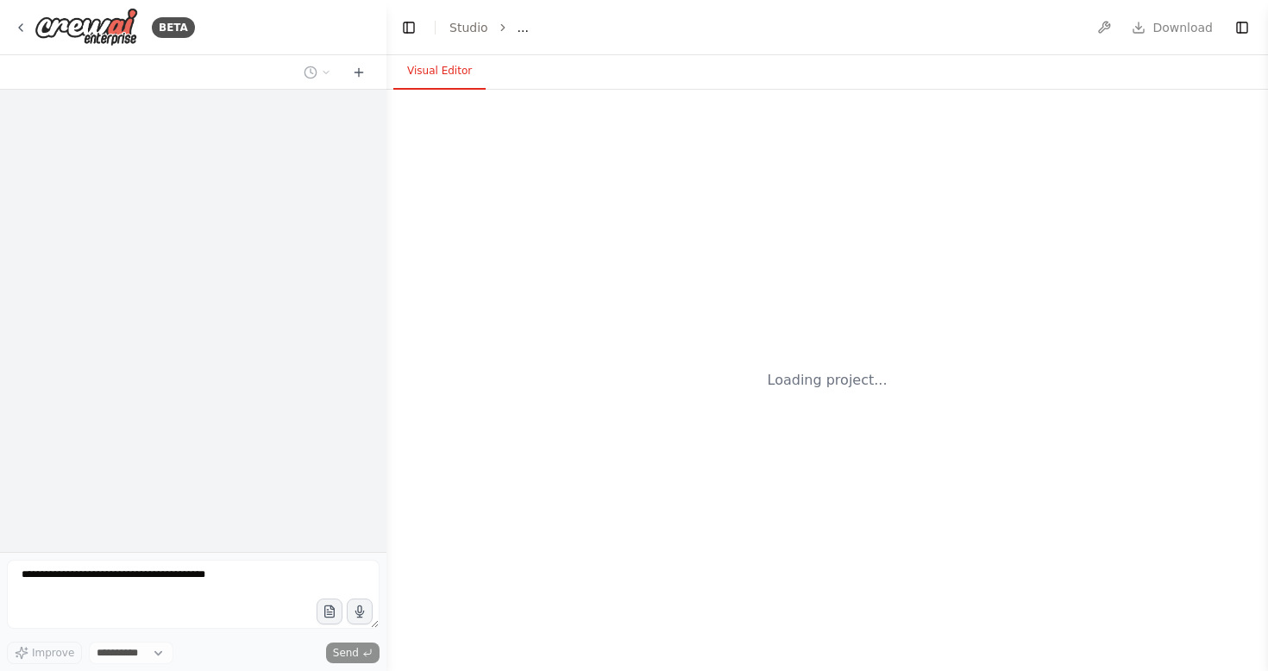
select select "****"
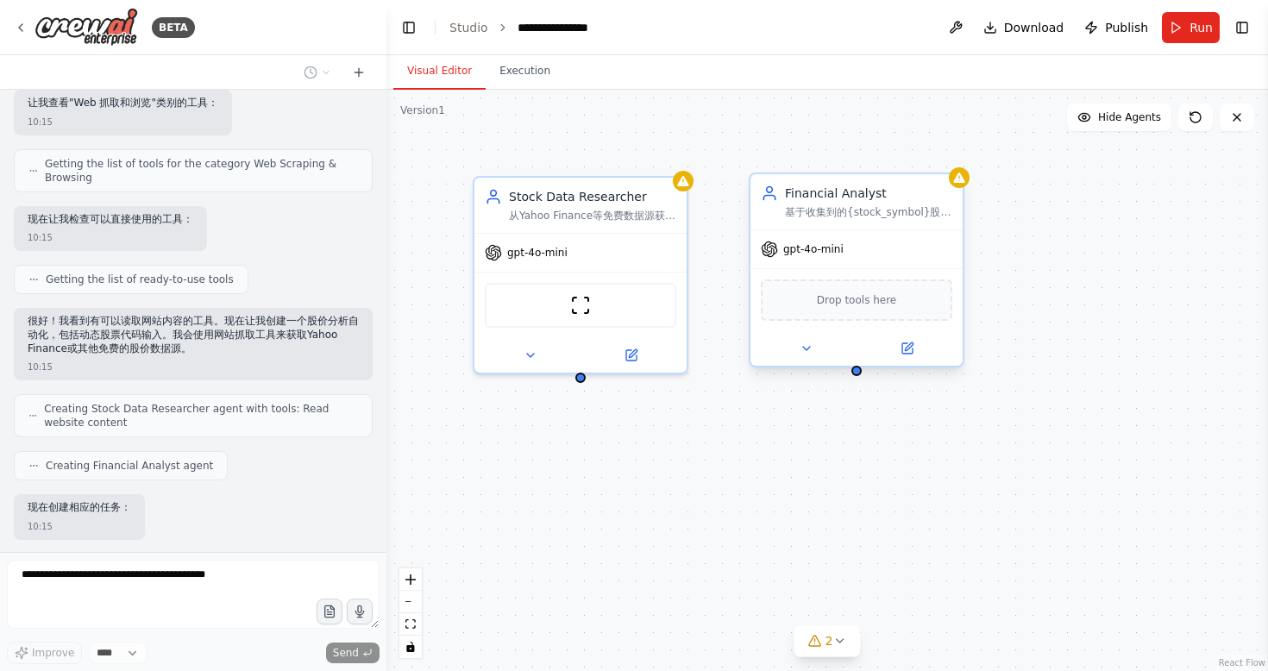
scroll to position [717, 0]
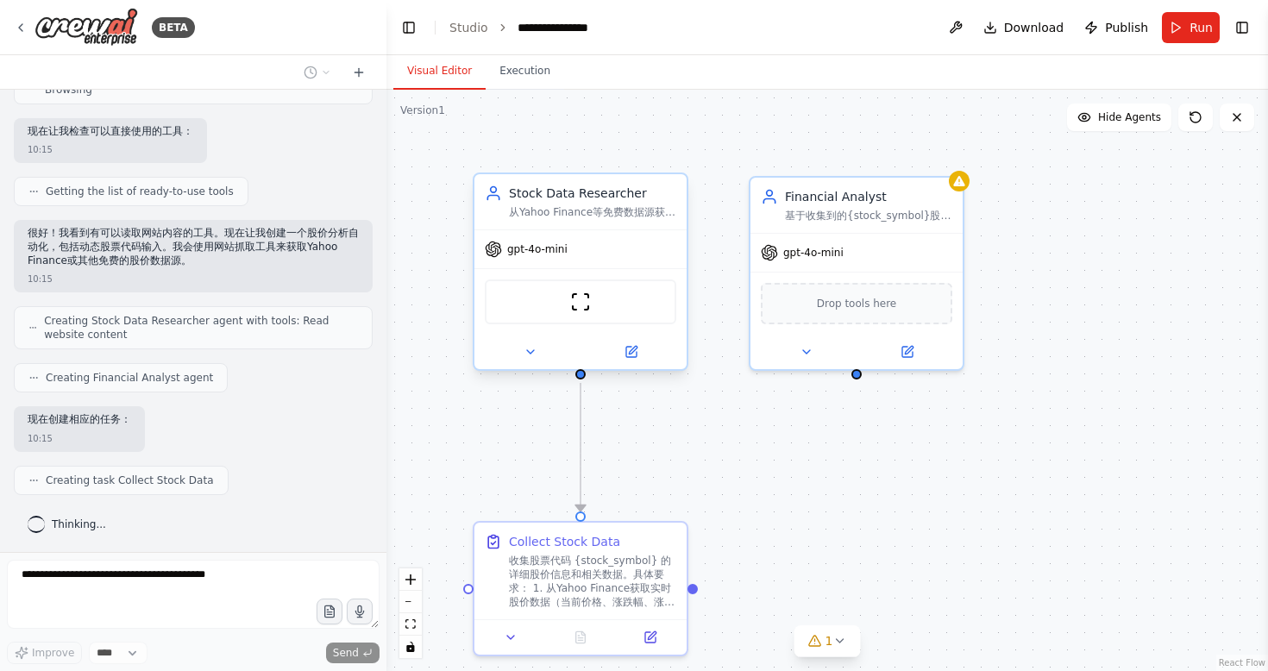
click at [612, 230] on div "gpt-4o-mini" at bounding box center [581, 249] width 212 height 38
click at [588, 208] on div "从Yahoo Finance等免费数据源获取{stock_symbol}的实时股价数据、历史价格趋势和基本面信息，确保数据的准确性和时效性" at bounding box center [592, 212] width 167 height 14
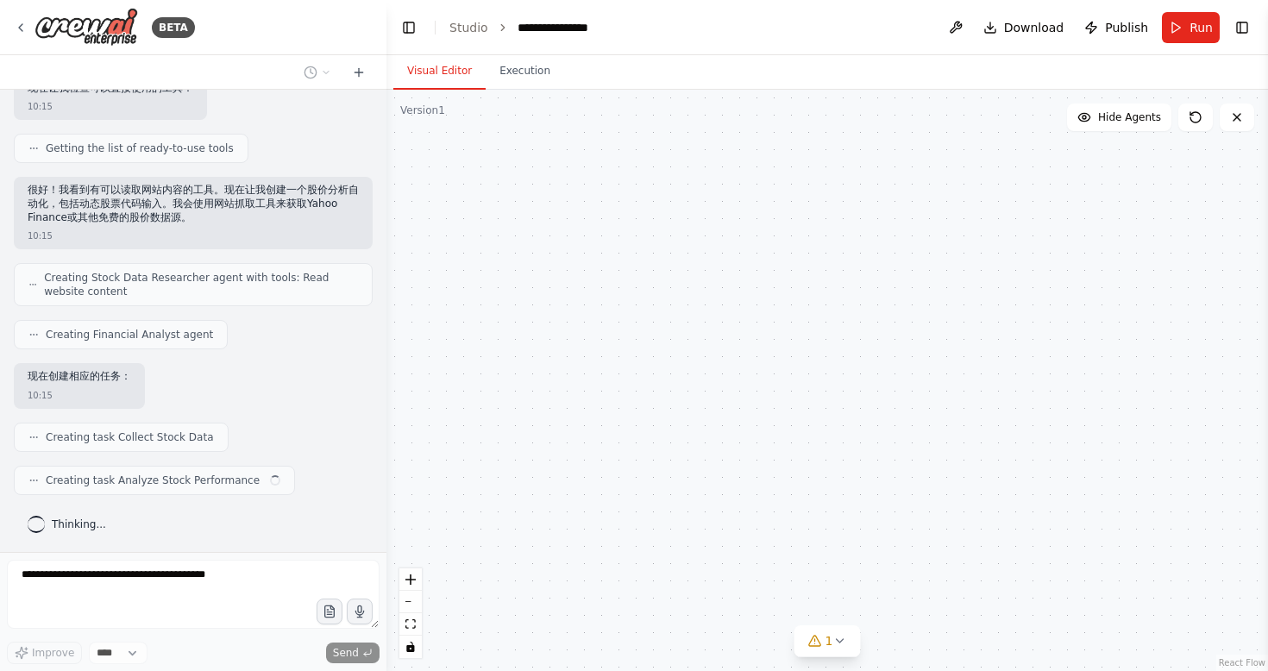
click at [638, 359] on button at bounding box center [630, 352] width 97 height 21
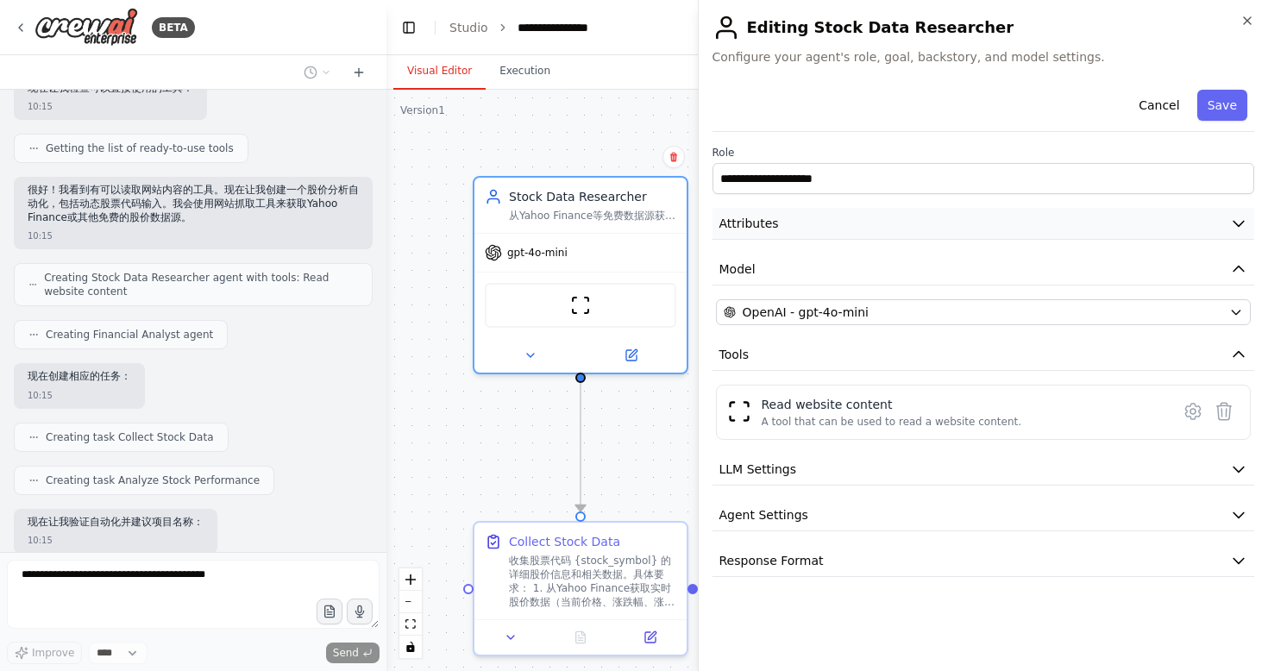
scroll to position [863, 0]
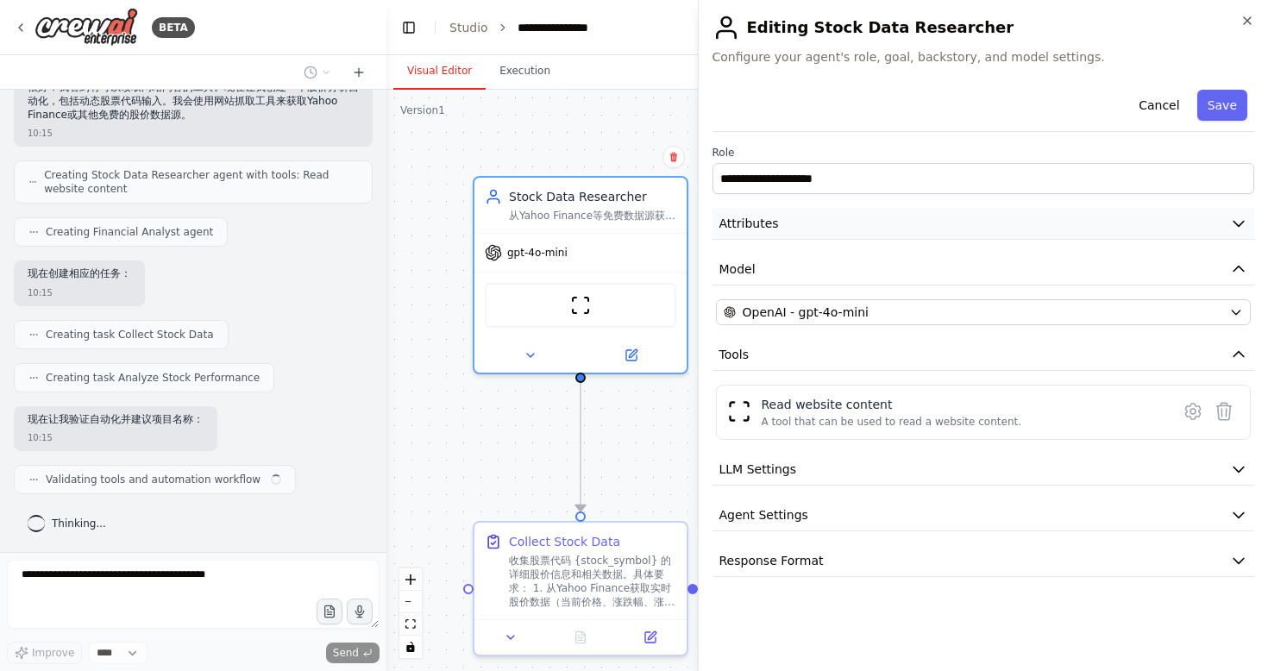
click at [797, 229] on div "Financial Analyst 基于收集到的{stock_symbol}股价数据，进行深入的技术分析和基本面分析，识别价格趋势、支撑阻力位、技术指标信号，…" at bounding box center [857, 205] width 212 height 55
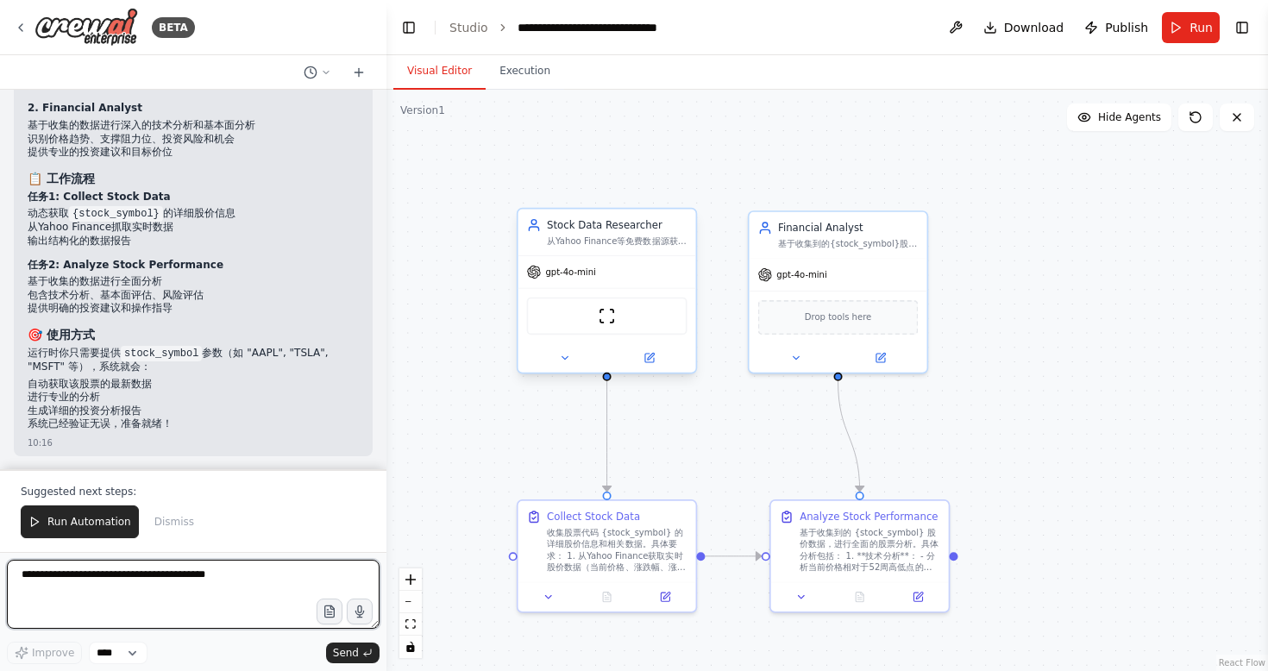
scroll to position [1534, 0]
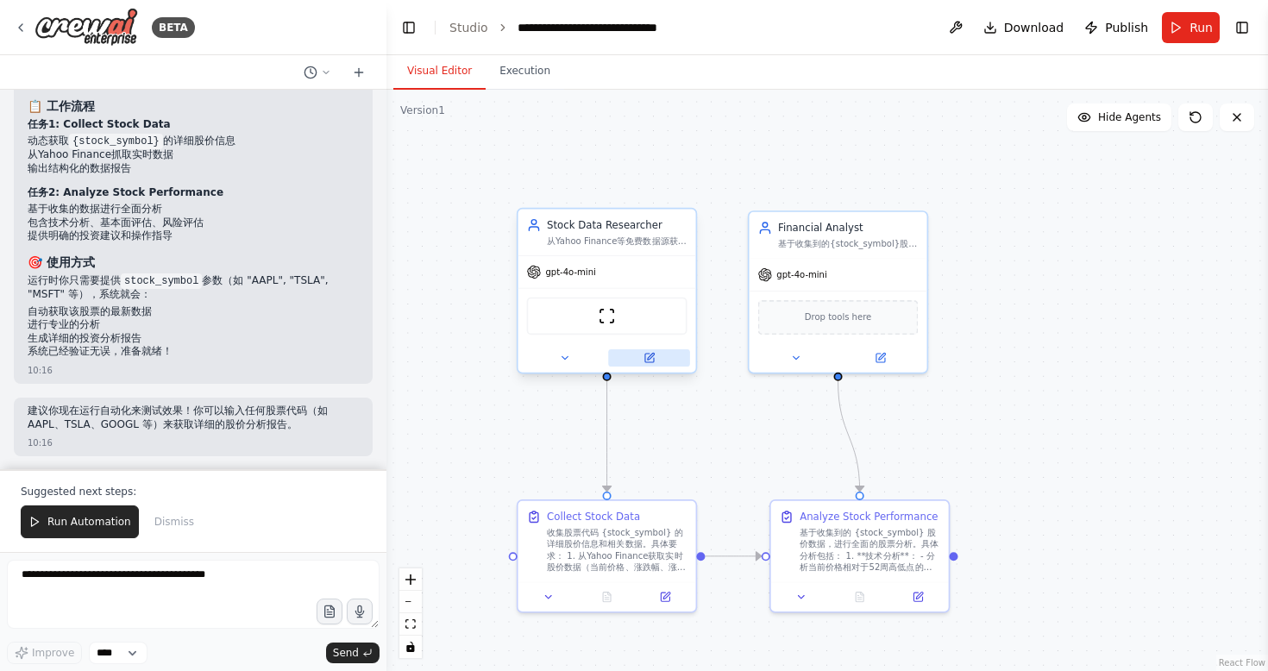
click at [650, 366] on button at bounding box center [649, 357] width 82 height 17
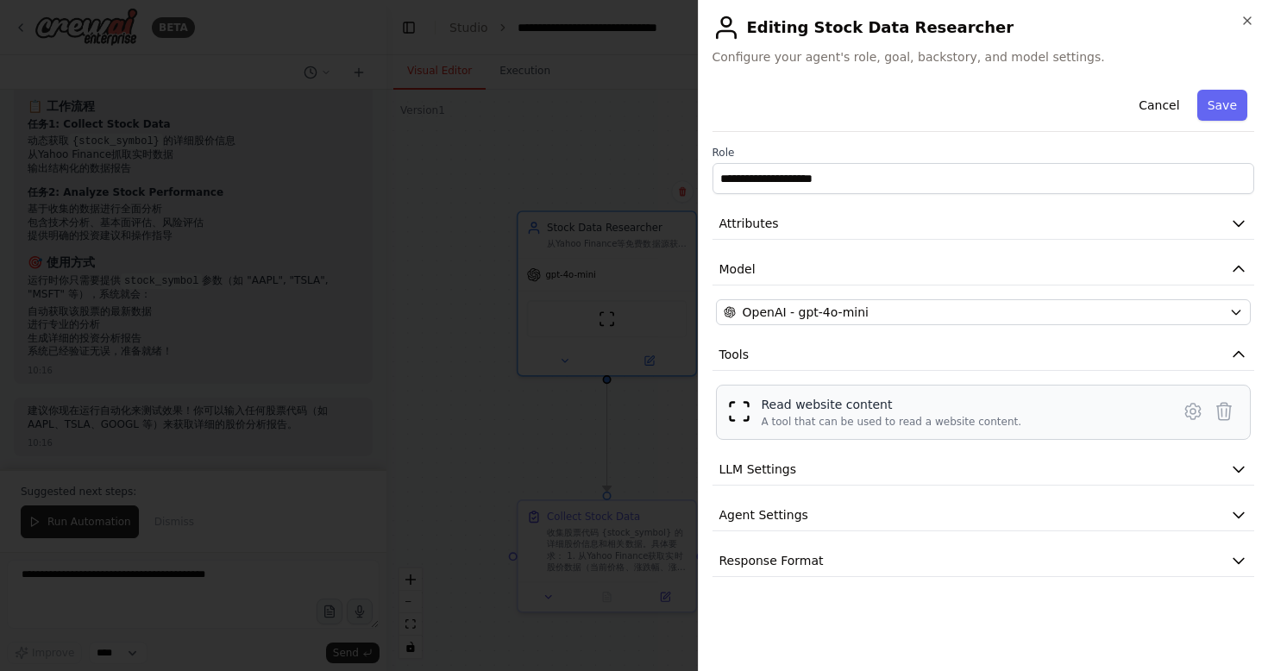
click at [904, 400] on div "Read website content" at bounding box center [892, 404] width 261 height 17
click at [1195, 417] on icon at bounding box center [1192, 412] width 15 height 16
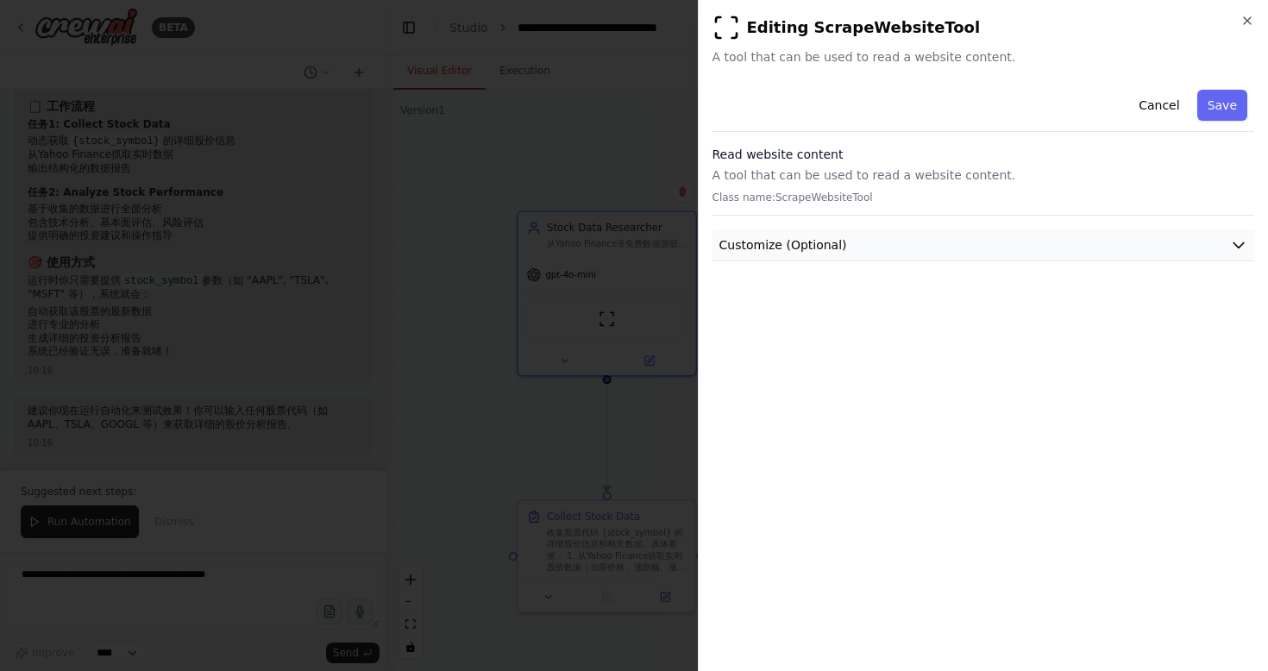
click at [1013, 244] on button "Customize (Optional)" at bounding box center [984, 245] width 543 height 32
click at [1164, 103] on button "Cancel" at bounding box center [1158, 105] width 61 height 31
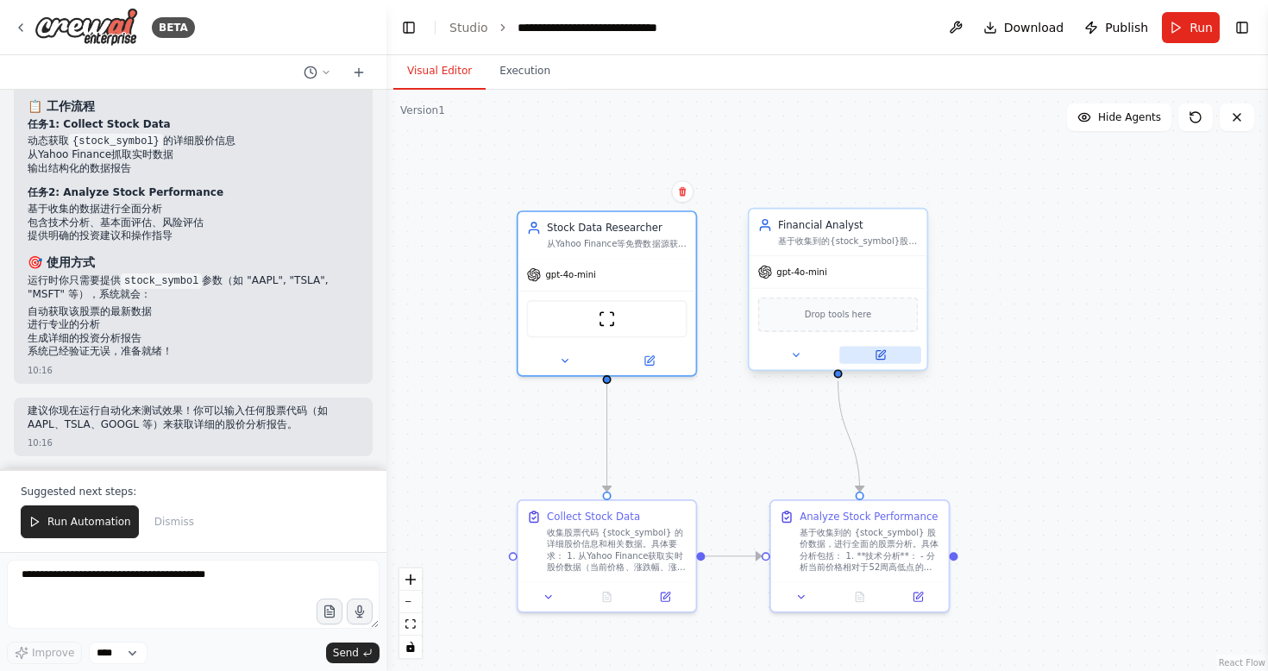
click at [883, 361] on icon at bounding box center [880, 354] width 11 height 11
click at [832, 226] on div "Financial Analyst" at bounding box center [848, 225] width 140 height 15
click at [65, 514] on button "Run Automation" at bounding box center [80, 522] width 118 height 33
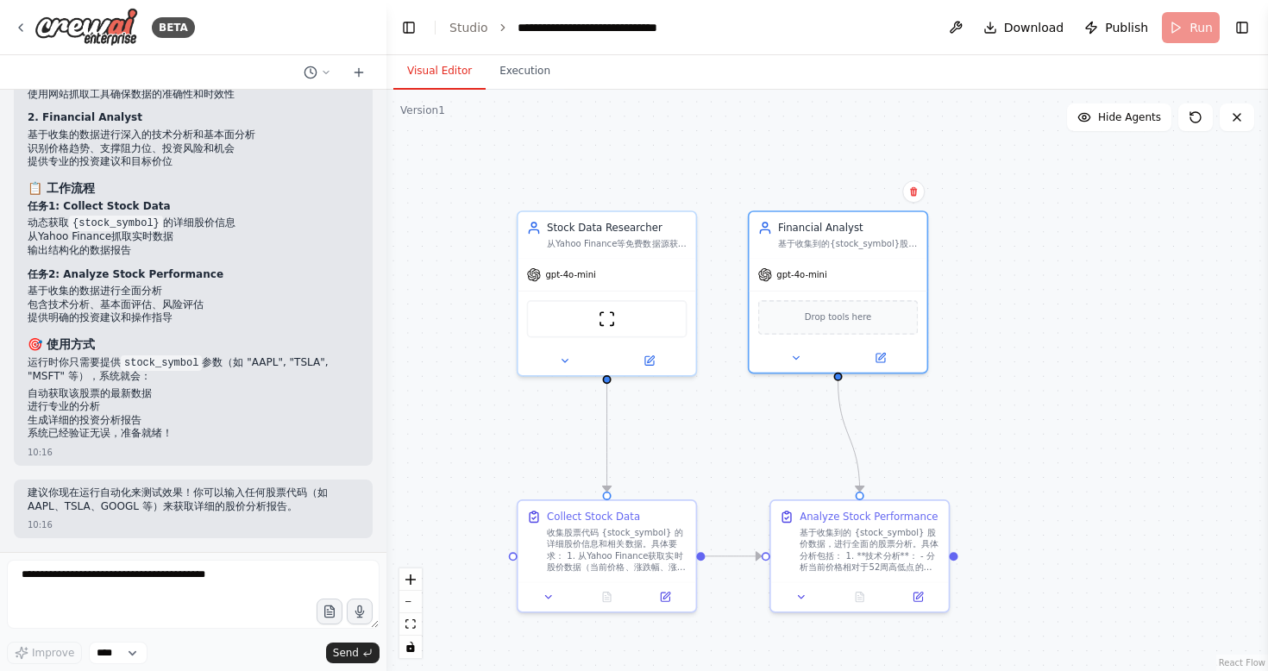
scroll to position [1451, 0]
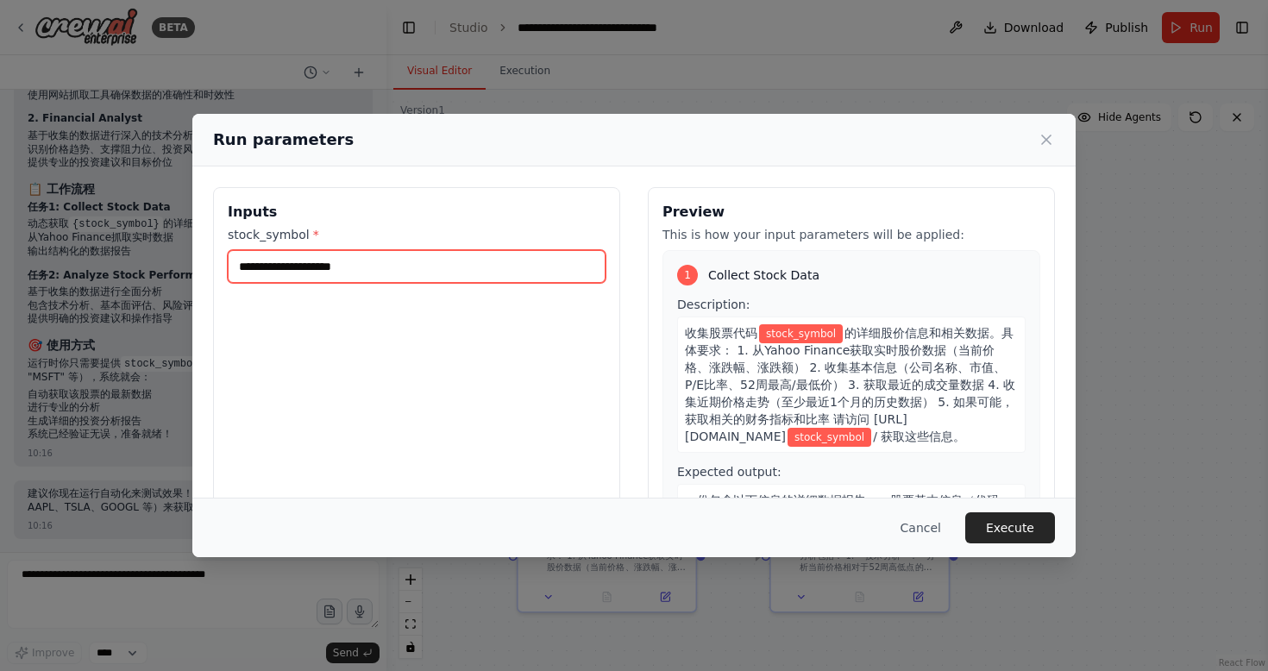
click at [494, 264] on input "stock_symbol *" at bounding box center [417, 266] width 378 height 33
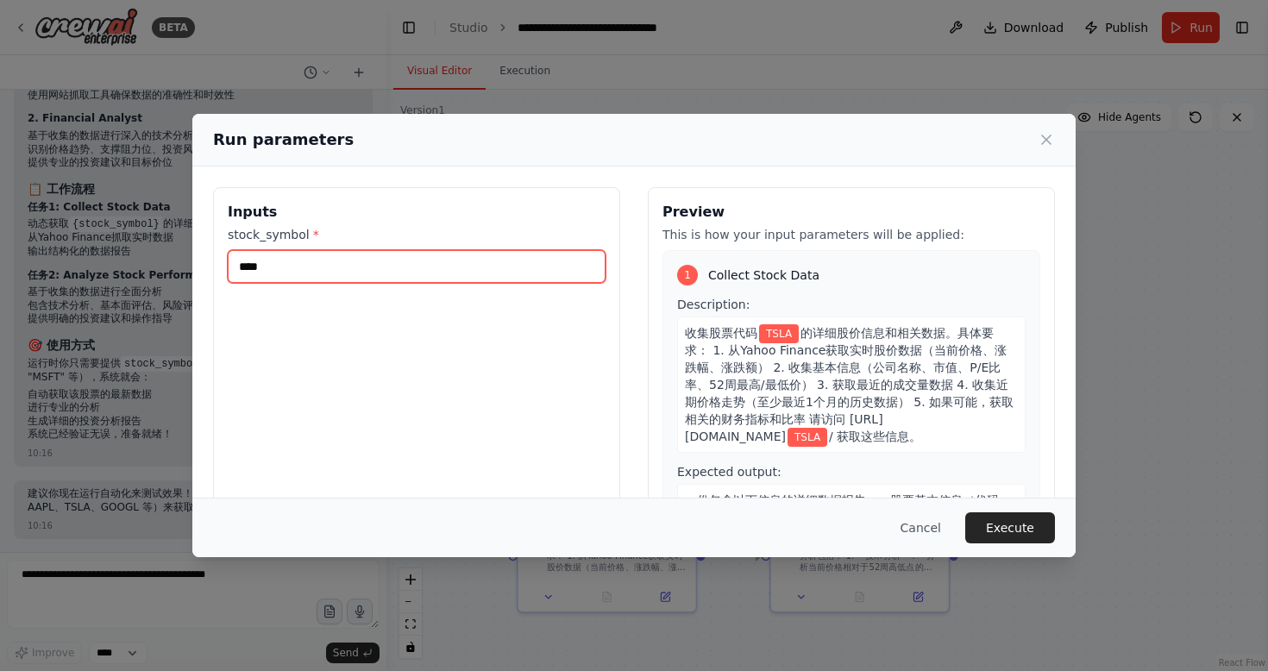
type input "****"
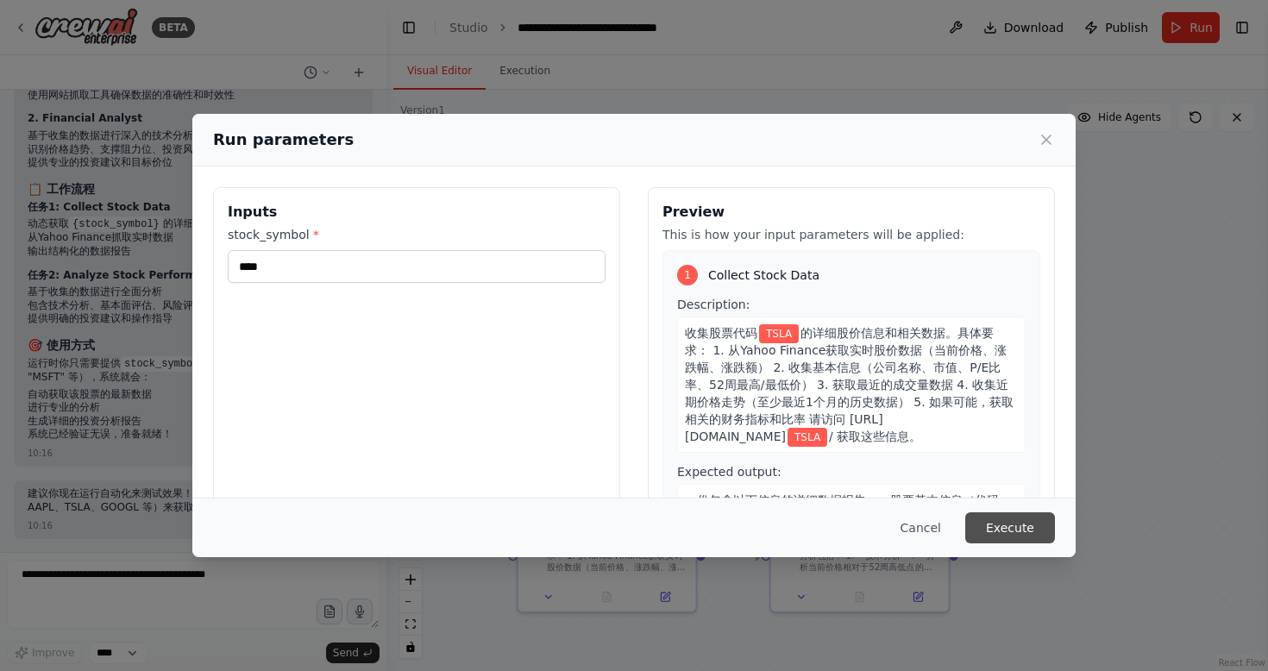
click at [1003, 519] on button "Execute" at bounding box center [1010, 527] width 90 height 31
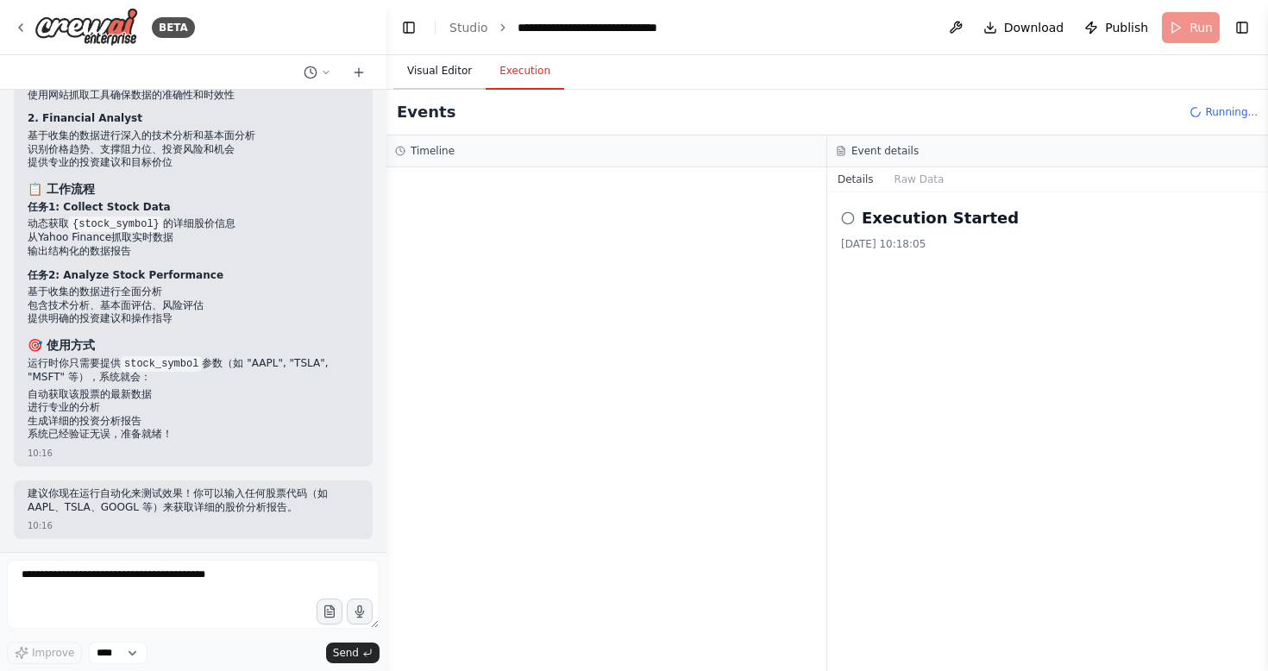
click at [451, 84] on button "Visual Editor" at bounding box center [439, 71] width 92 height 36
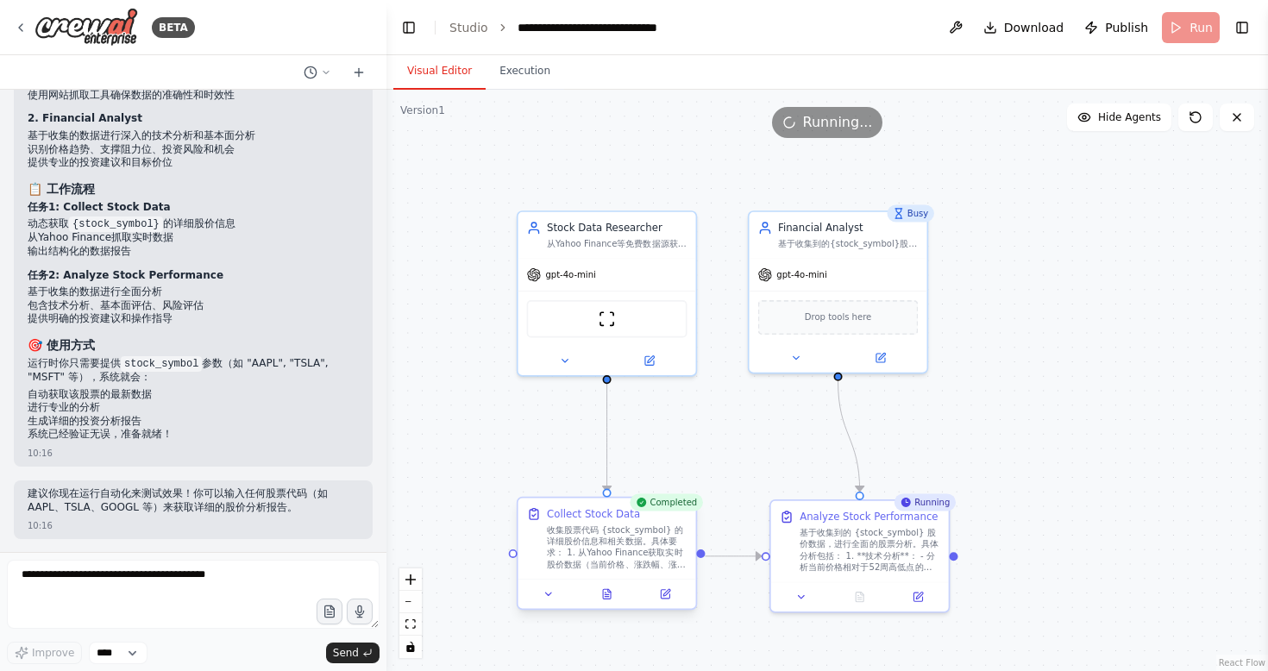
scroll to position [1534, 0]
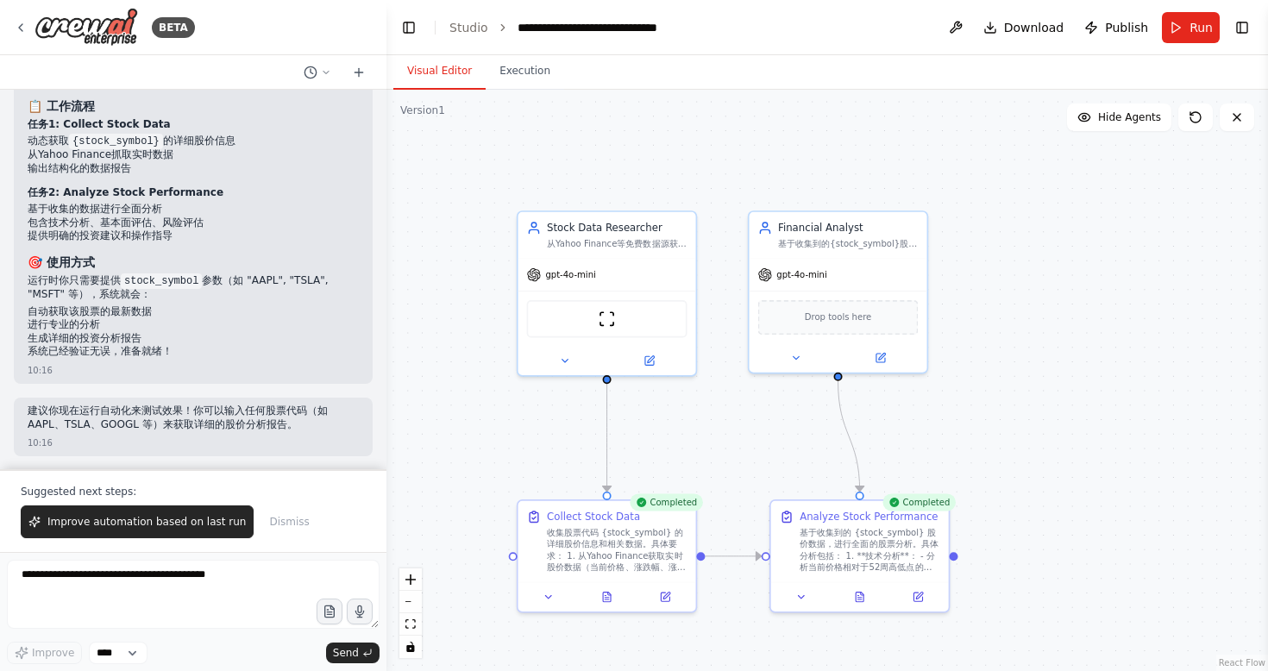
click at [1047, 435] on div ".deletable-edge-delete-btn { width: 20px; height: 20px; border: 0px solid #ffff…" at bounding box center [828, 381] width 882 height 582
click at [505, 57] on button "Execution" at bounding box center [525, 71] width 79 height 36
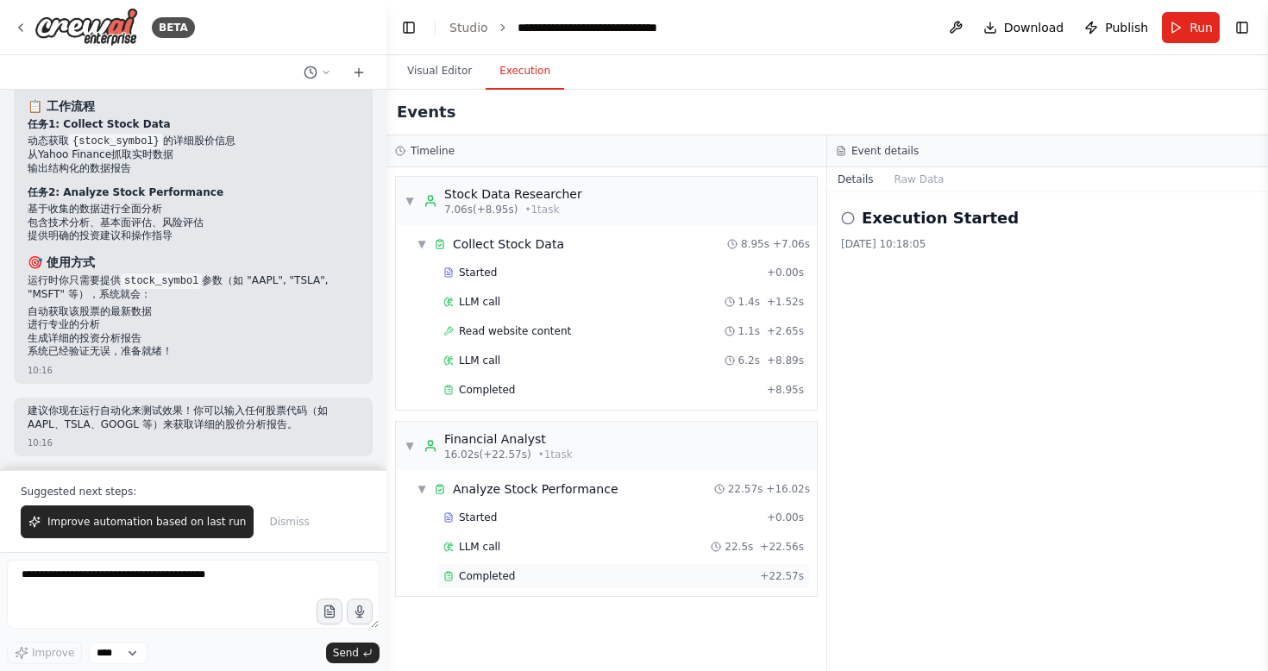
click at [526, 575] on div "Completed" at bounding box center [598, 576] width 310 height 14
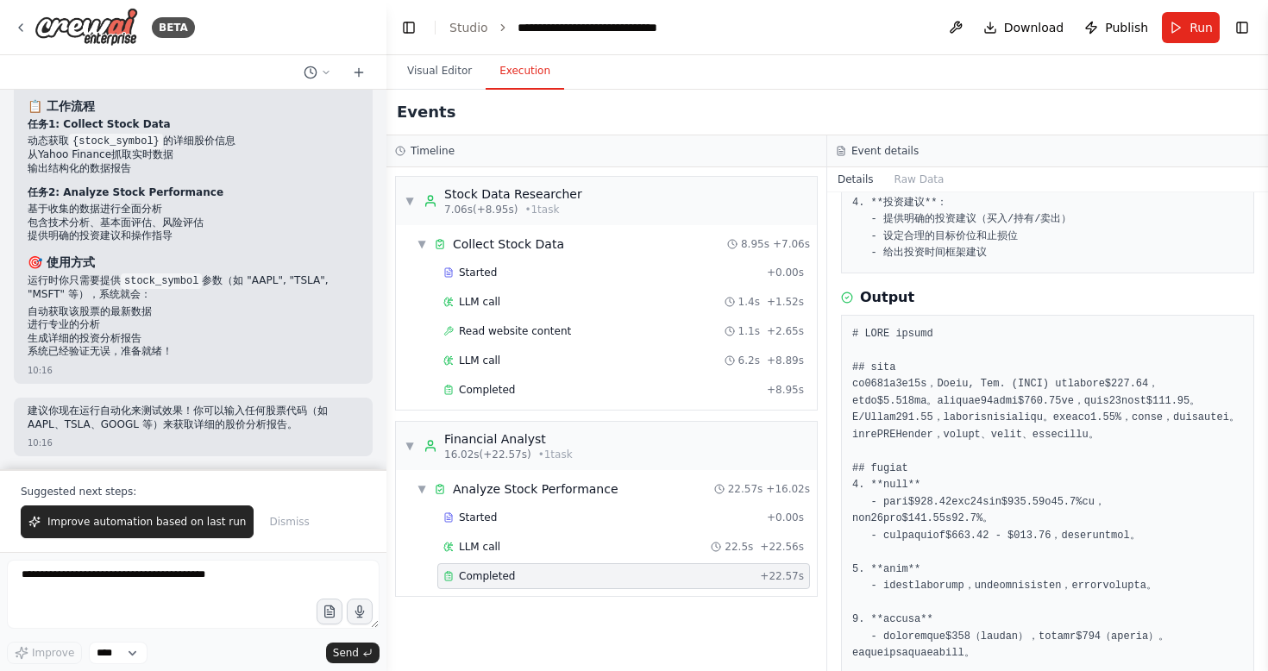
scroll to position [0, 0]
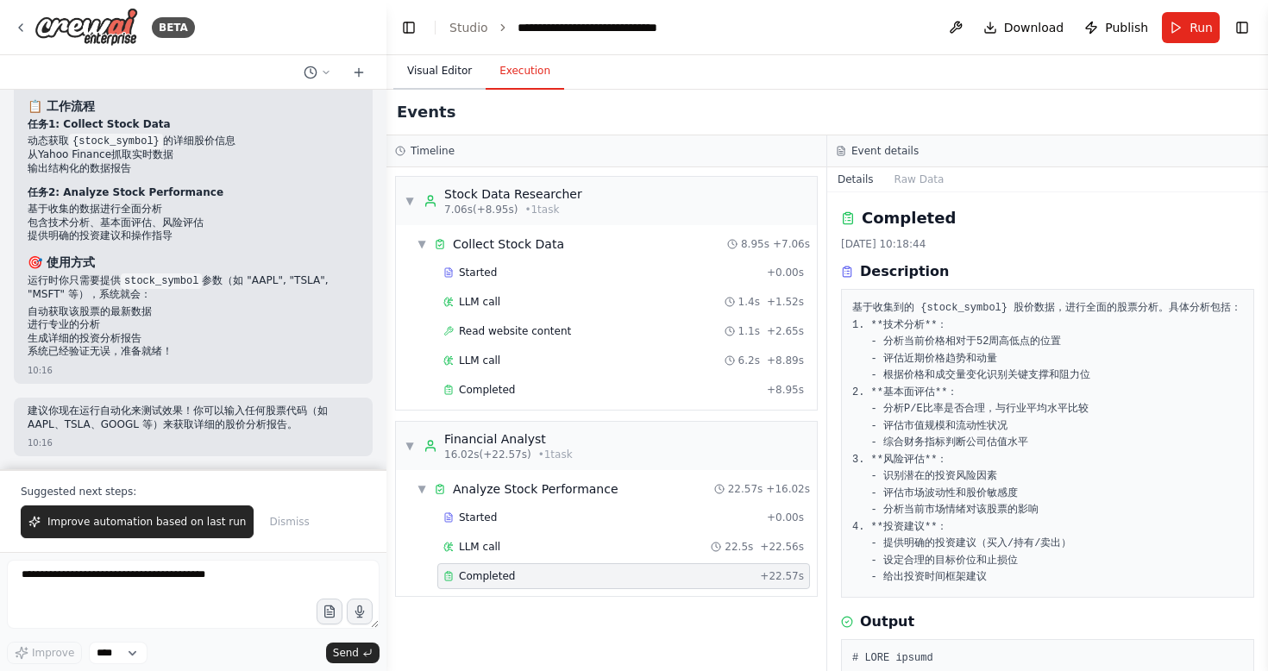
click at [450, 70] on button "Visual Editor" at bounding box center [439, 71] width 92 height 36
